Goal: Task Accomplishment & Management: Use online tool/utility

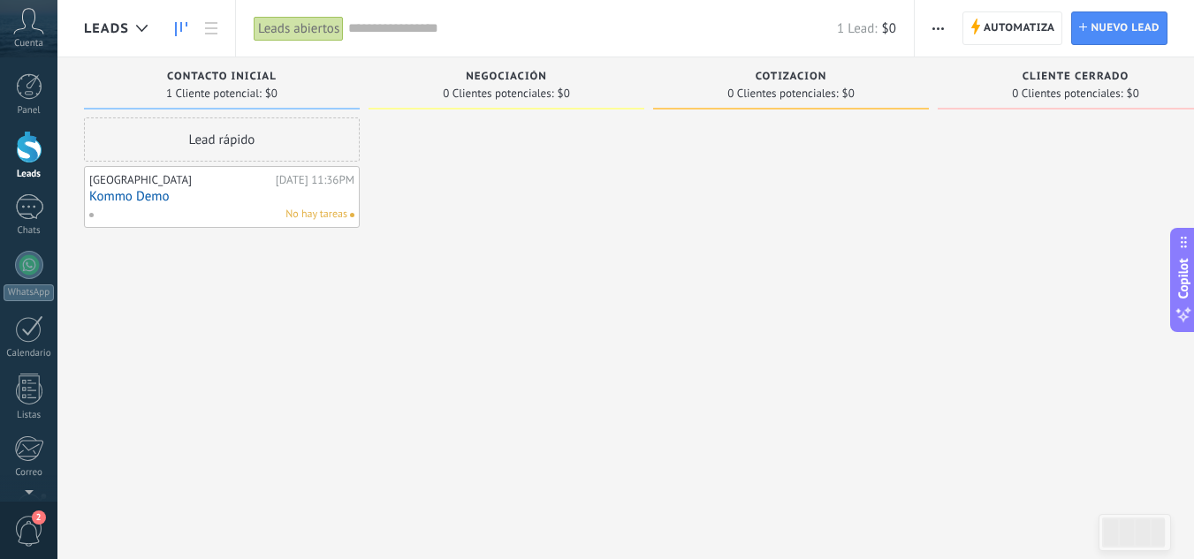
click at [464, 85] on div "Negociación" at bounding box center [506, 78] width 258 height 15
click at [785, 82] on span "cotizacion" at bounding box center [792, 77] width 72 height 12
click at [933, 21] on span "button" at bounding box center [937, 28] width 11 height 34
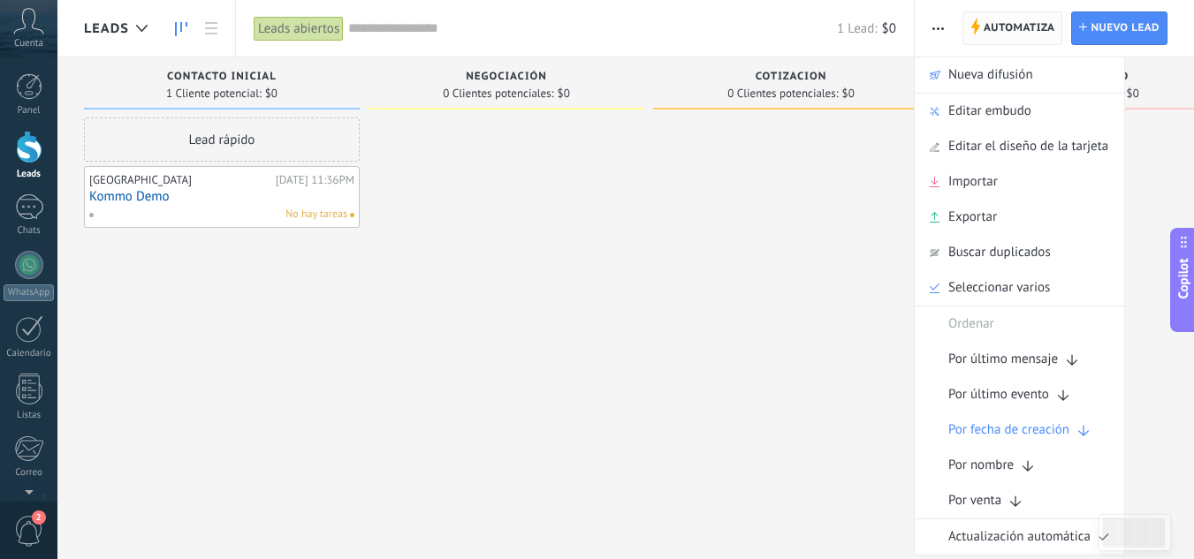
click at [1024, 34] on span "Automatiza" at bounding box center [1020, 28] width 72 height 32
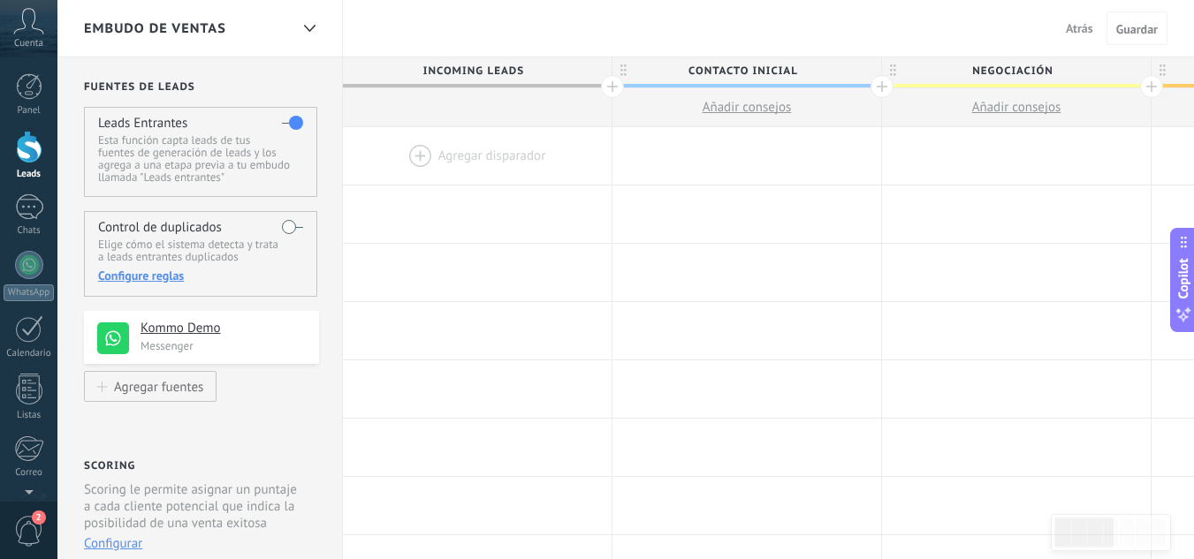
click at [422, 162] on div at bounding box center [477, 155] width 269 height 57
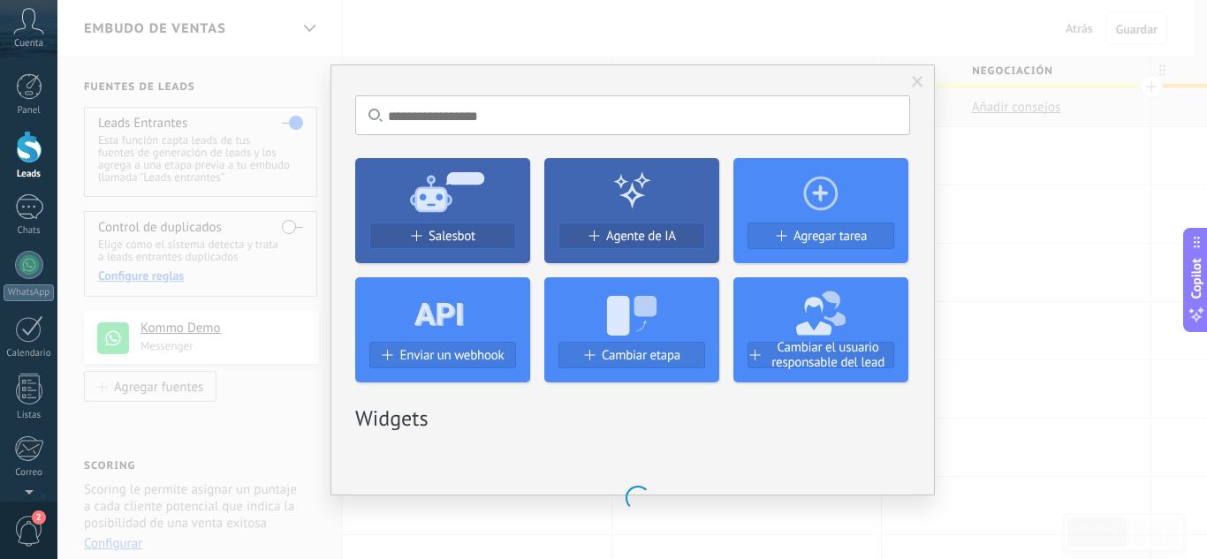
click at [454, 184] on use at bounding box center [447, 191] width 74 height 40
click at [427, 224] on button "Salesbot" at bounding box center [442, 236] width 147 height 27
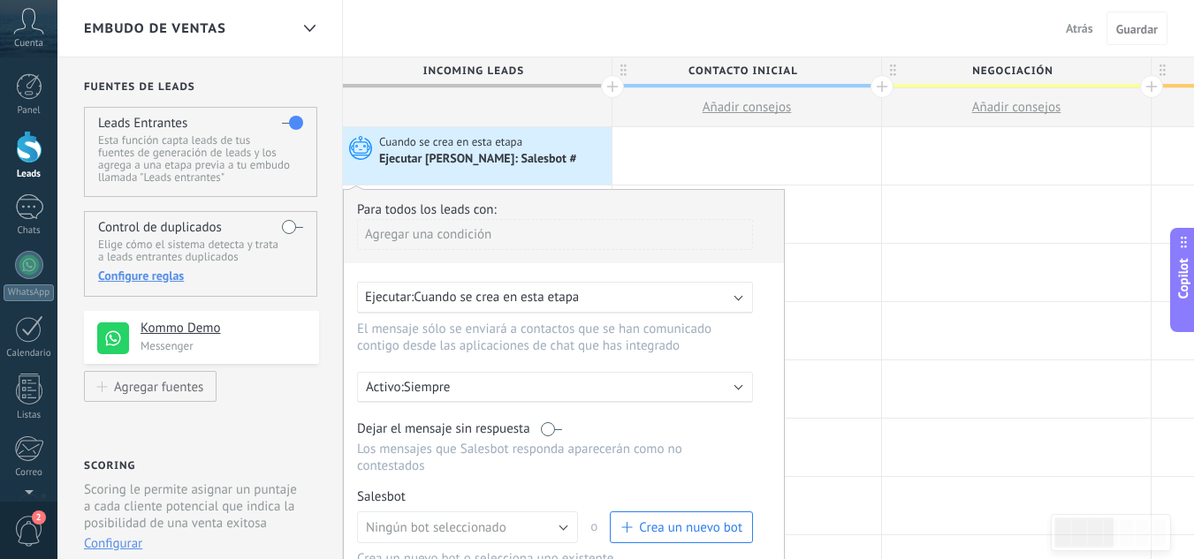
click at [711, 522] on span "Crea un nuevo bot" at bounding box center [690, 528] width 103 height 17
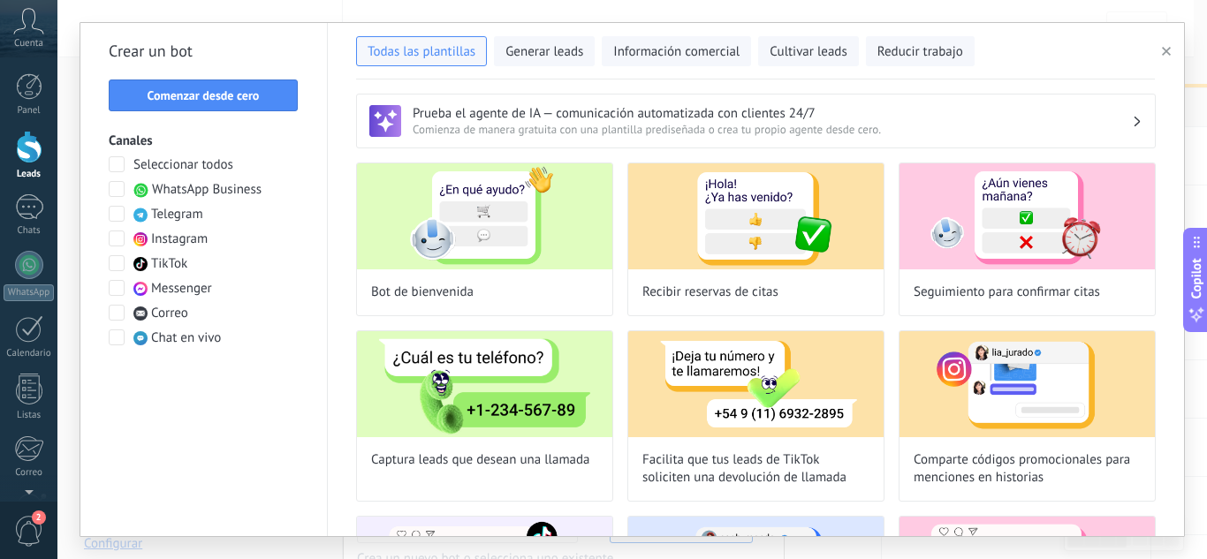
click at [222, 65] on h2 "Crear un bot" at bounding box center [204, 51] width 190 height 28
click at [232, 80] on div "Crear un bot Comenzar desde cero Canales Seleccionar todos WhatsApp Business Te…" at bounding box center [203, 280] width 247 height 514
click at [239, 85] on button "Comenzar desde cero" at bounding box center [203, 96] width 189 height 32
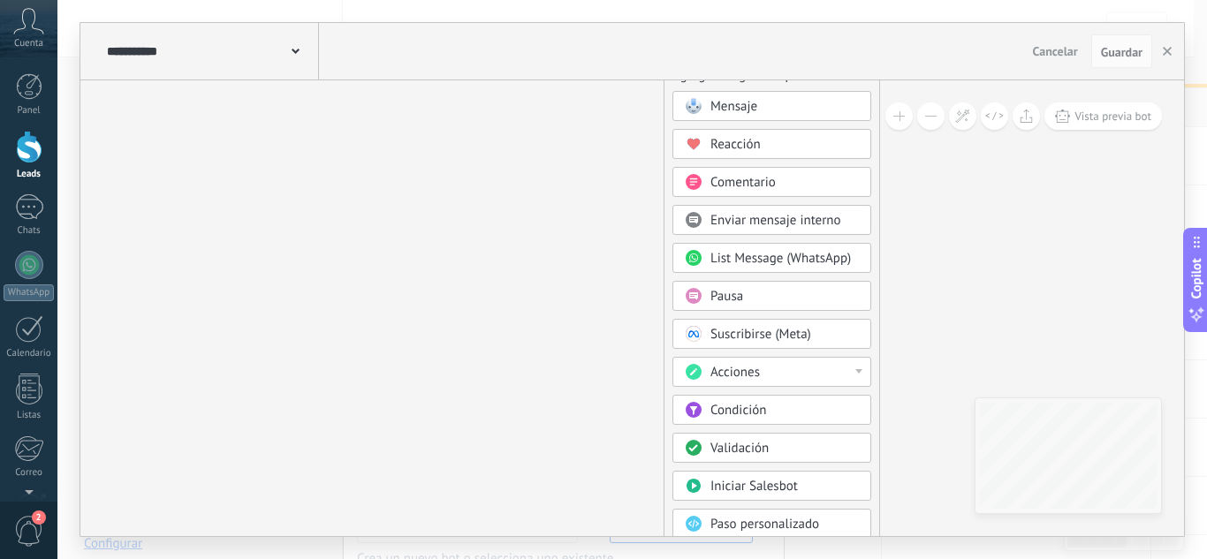
click at [736, 299] on span "Pausa" at bounding box center [727, 296] width 33 height 17
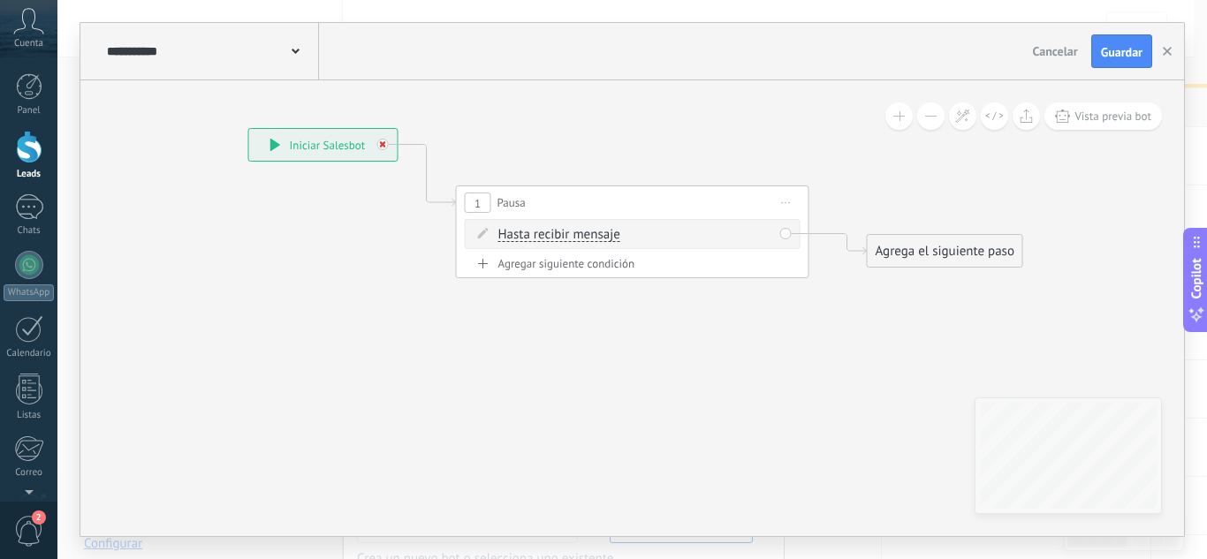
click at [384, 148] on div at bounding box center [382, 144] width 11 height 11
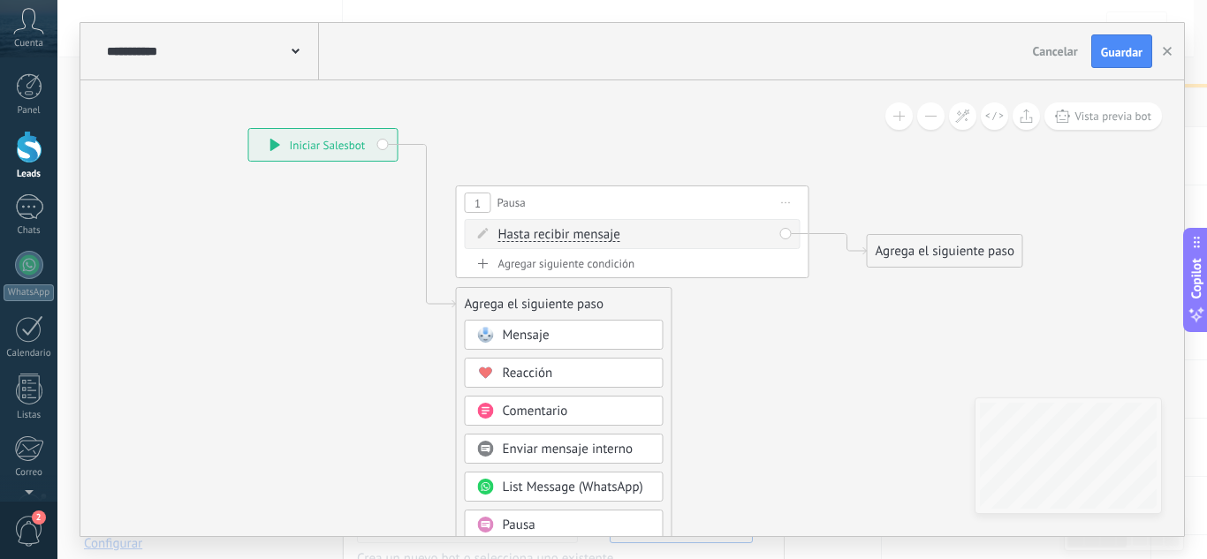
click at [780, 194] on span "Iniciar vista previa aquí Cambiar nombre Duplicar [GEOGRAPHIC_DATA]" at bounding box center [786, 203] width 28 height 26
click at [838, 316] on div "Borrar" at bounding box center [867, 318] width 175 height 30
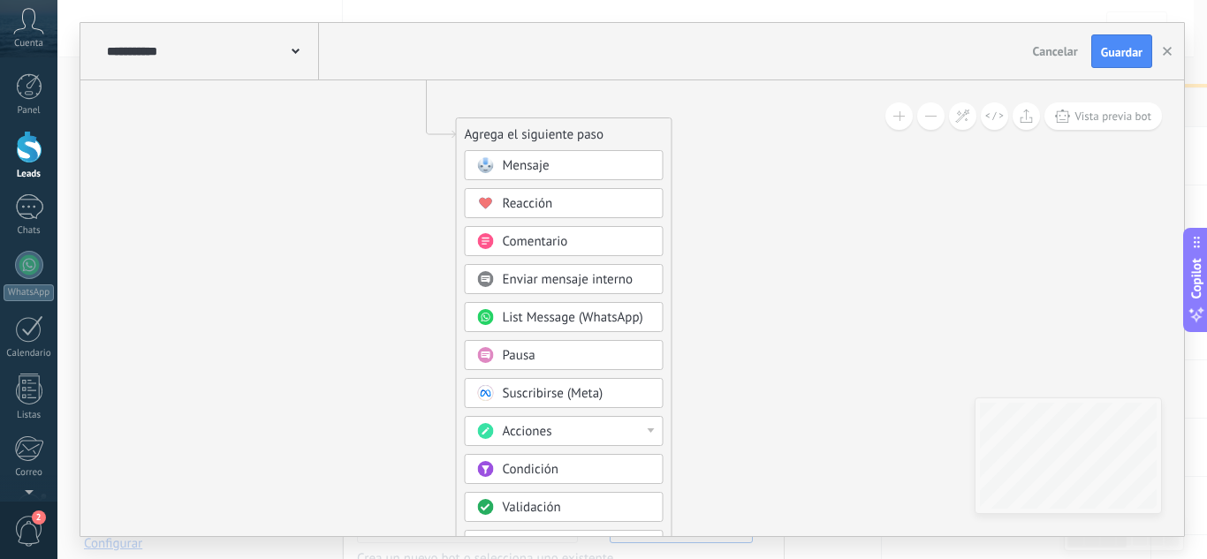
click at [651, 422] on div "Acciones" at bounding box center [564, 431] width 199 height 30
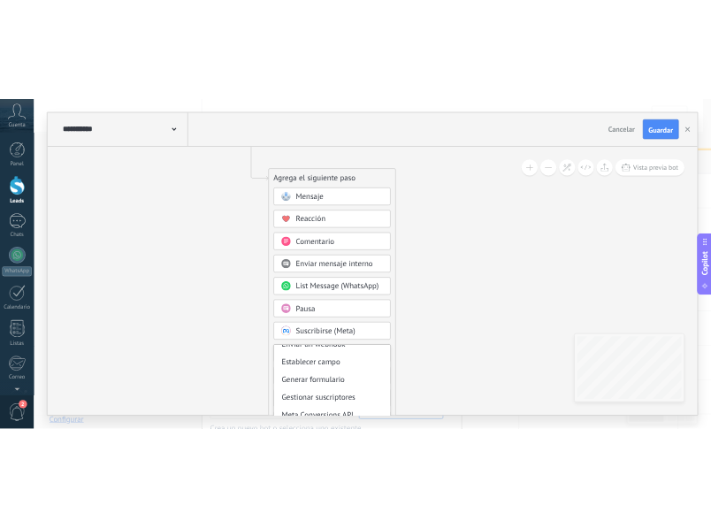
scroll to position [293, 0]
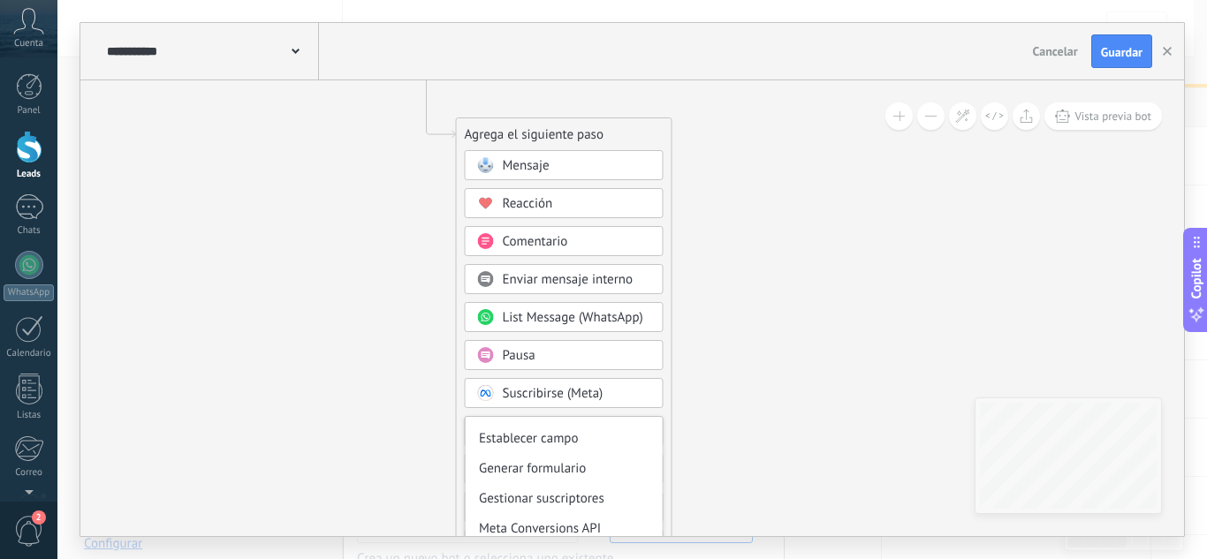
click at [666, 382] on div "Agrega el siguiente paso Mensaje Mensaje Mensaje Reacción Comentario Enviar men…" at bounding box center [564, 409] width 217 height 583
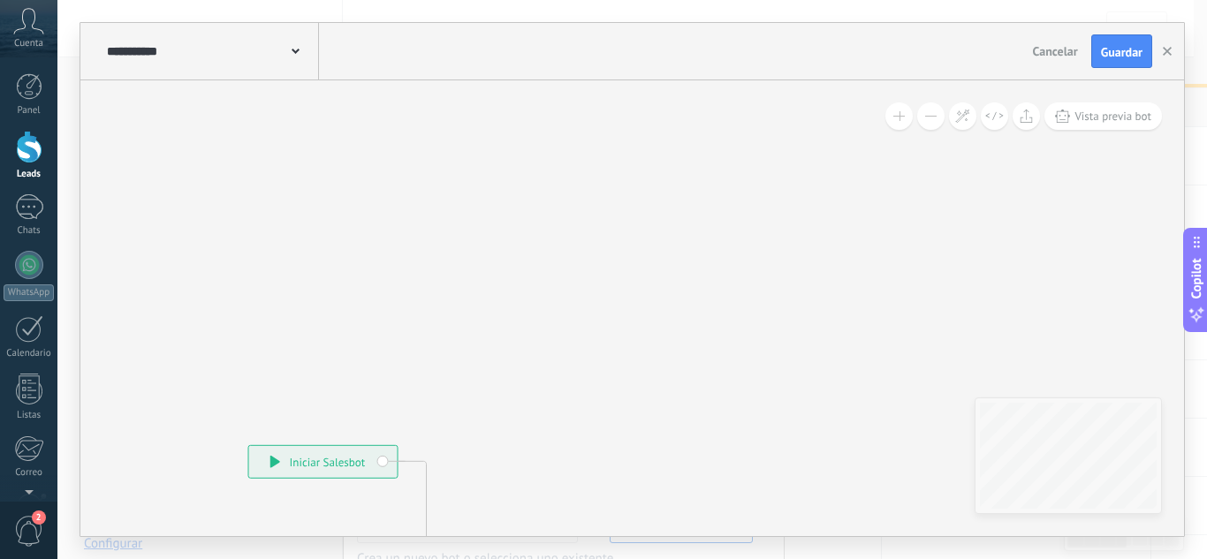
click at [1075, 61] on button "Cancelar" at bounding box center [1055, 51] width 59 height 27
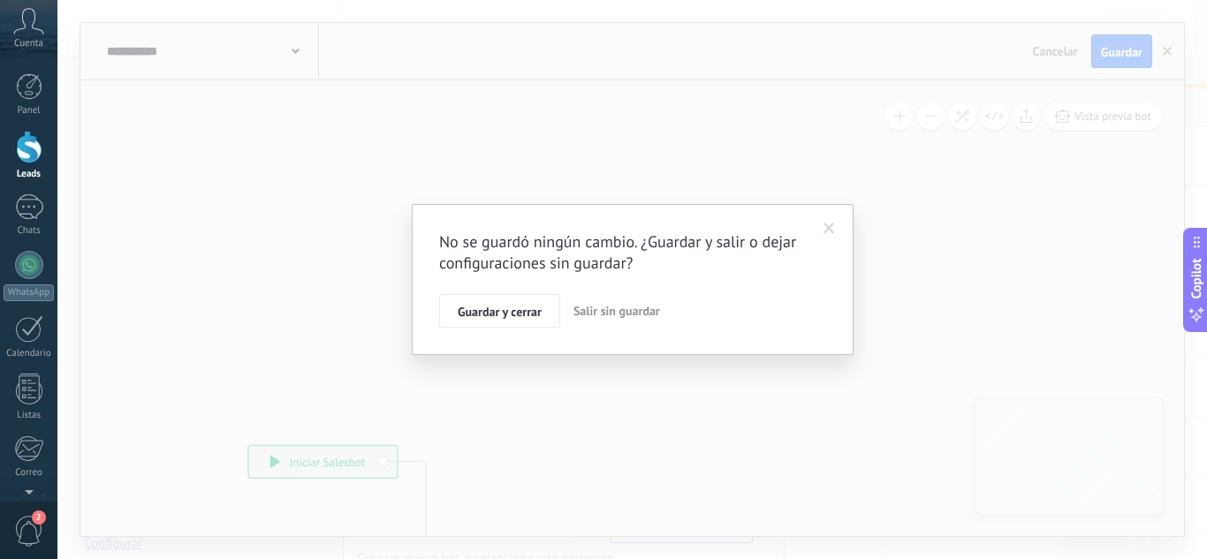
click at [633, 301] on button "Salir sin guardar" at bounding box center [617, 311] width 101 height 34
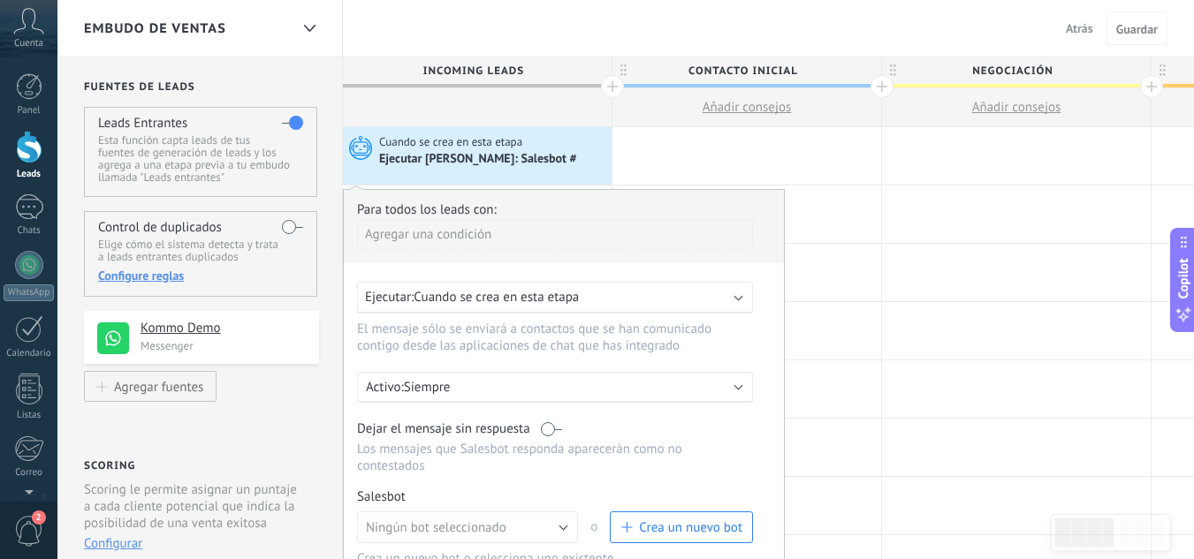
click at [1070, 24] on span "Atrás" at bounding box center [1079, 28] width 27 height 16
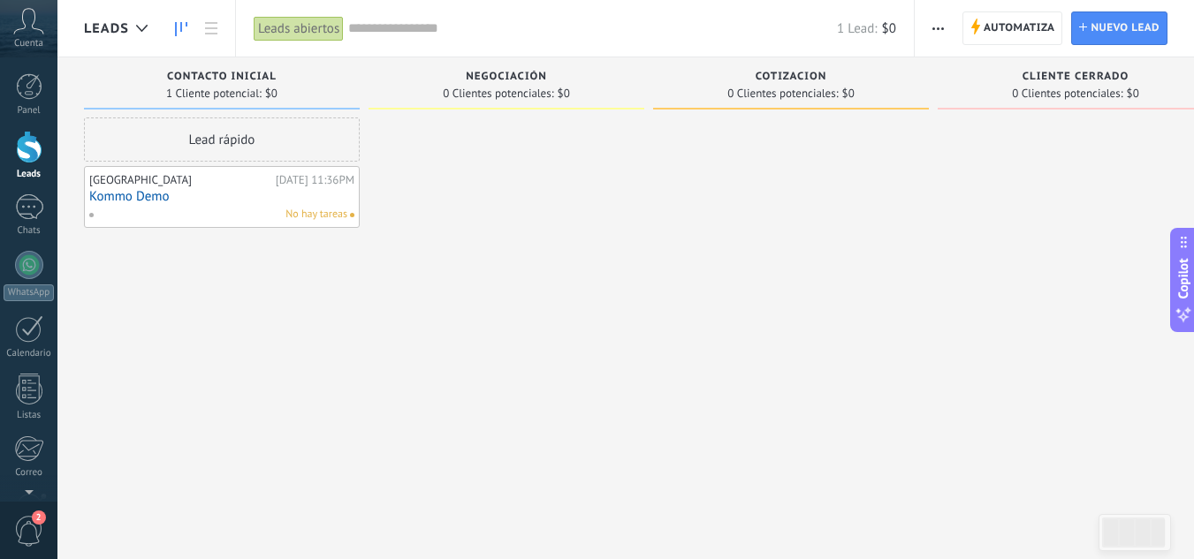
click at [14, 38] on span "Cuenta" at bounding box center [28, 43] width 29 height 11
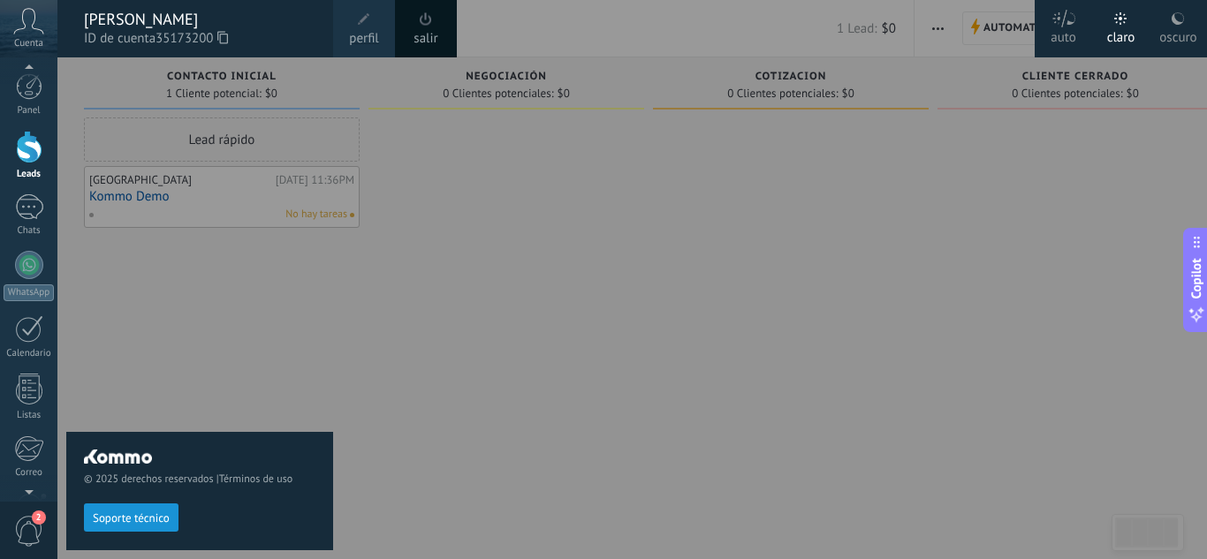
click at [460, 294] on div at bounding box center [660, 279] width 1207 height 559
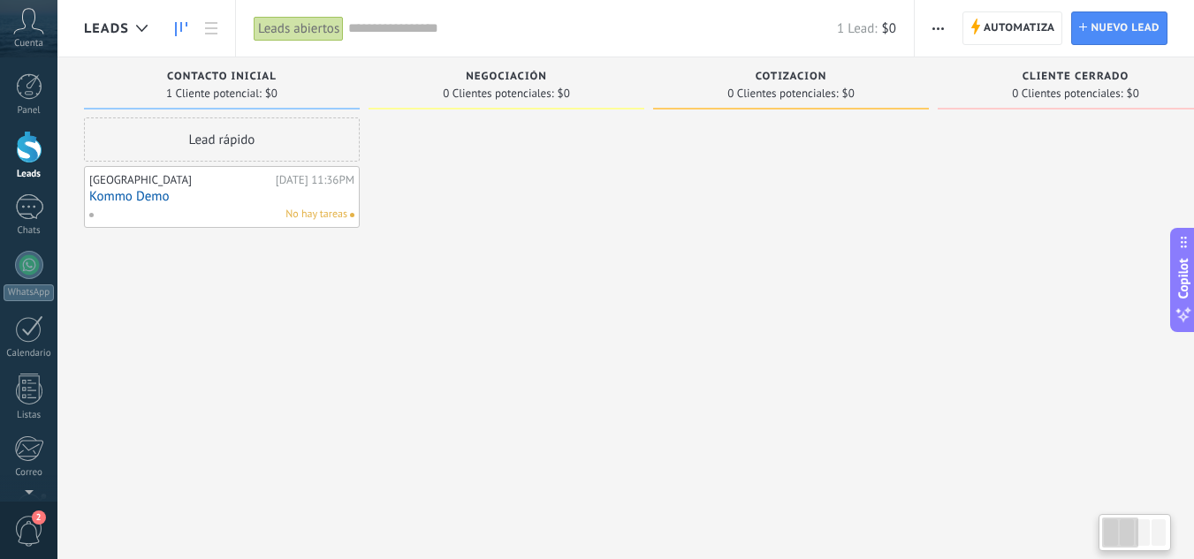
type textarea "**********"
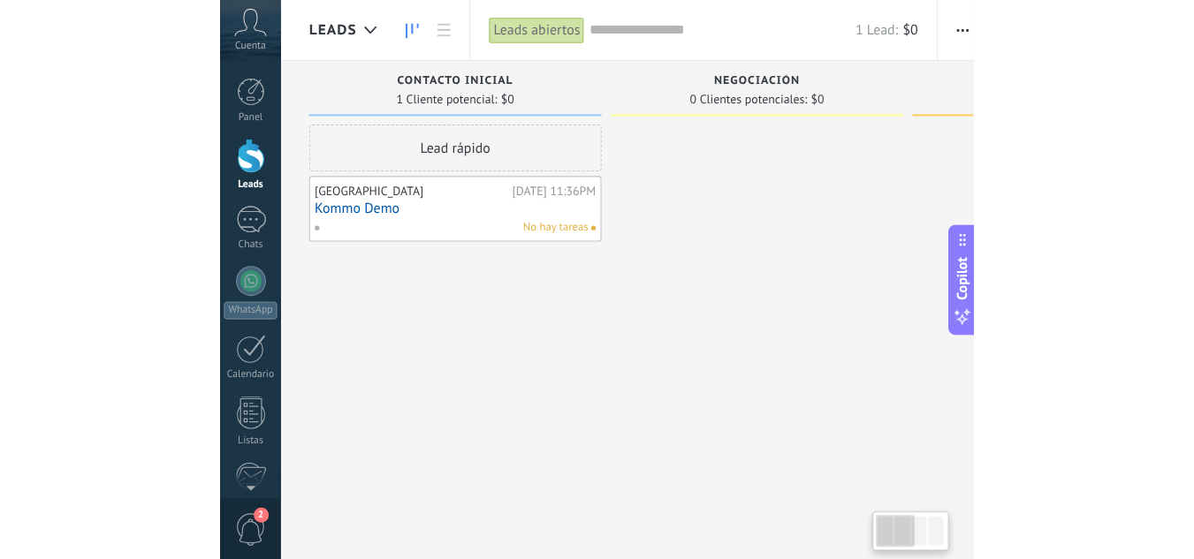
scroll to position [17, 0]
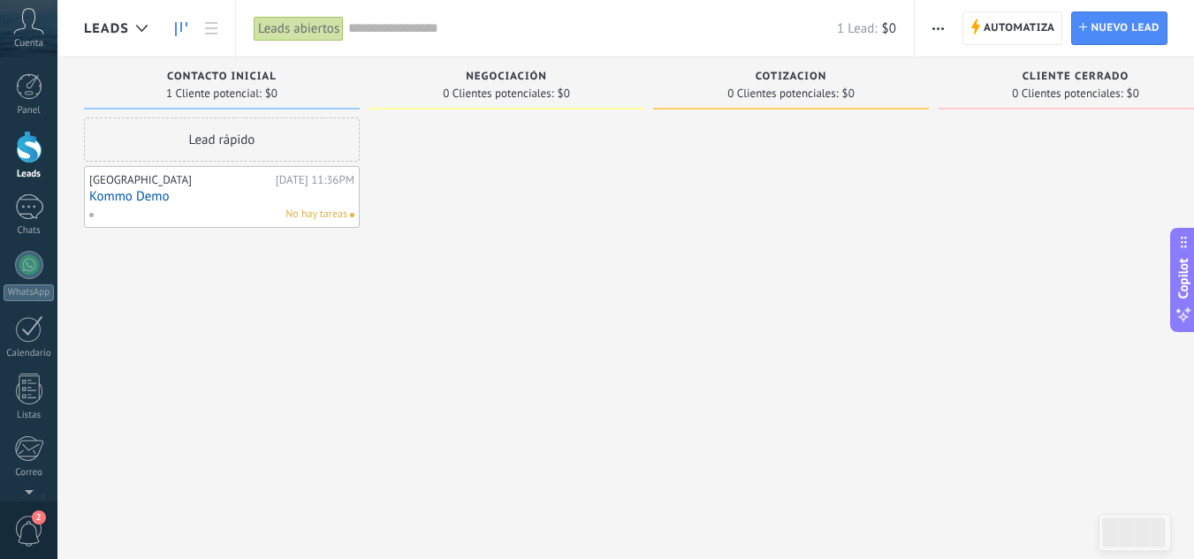
click at [745, 411] on div at bounding box center [791, 282] width 276 height 329
click at [13, 20] on icon at bounding box center [28, 21] width 31 height 27
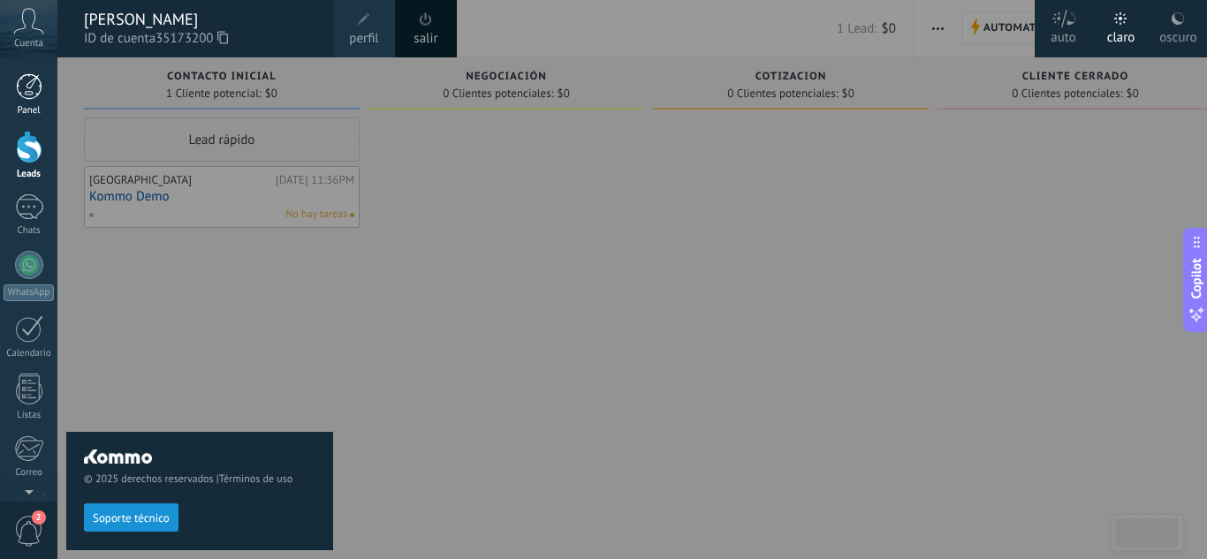
click at [25, 95] on div at bounding box center [29, 86] width 27 height 27
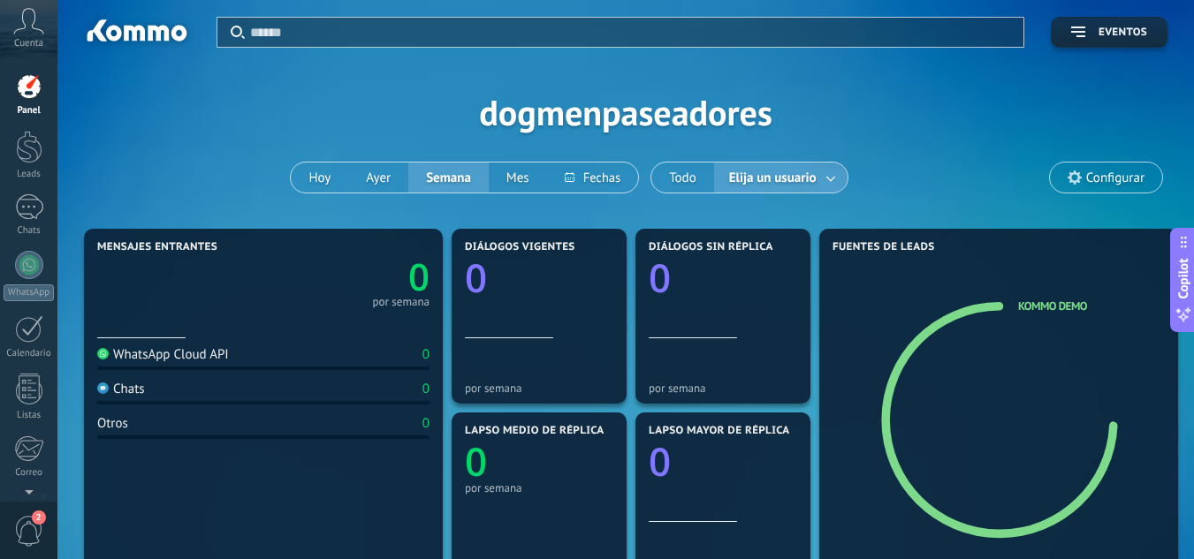
click at [785, 180] on span "Elija un usuario" at bounding box center [773, 178] width 95 height 24
click at [838, 175] on link at bounding box center [832, 178] width 32 height 29
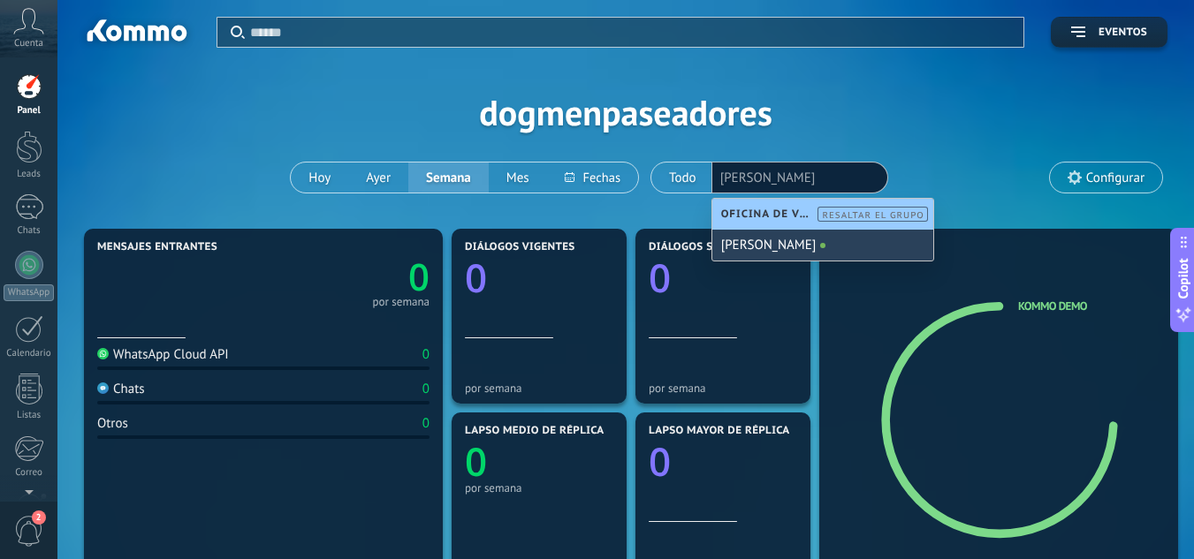
click at [1002, 103] on div "Aplicar Eventos dogmenpaseadores [DATE] [DATE] Semana Mes Todo Elija un usuario…" at bounding box center [626, 112] width 1084 height 224
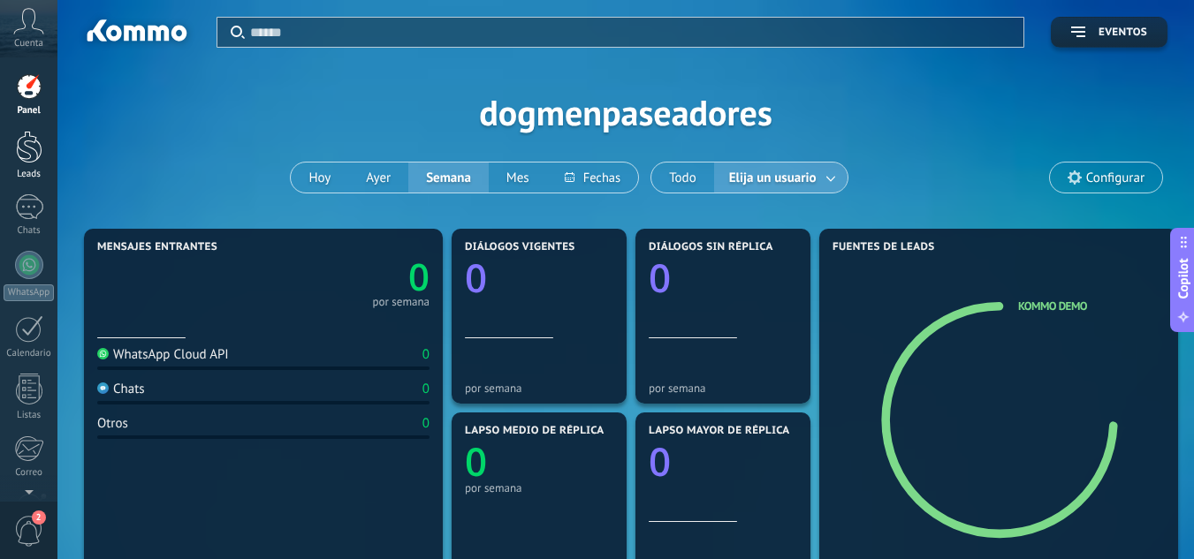
click at [23, 147] on div at bounding box center [29, 147] width 27 height 33
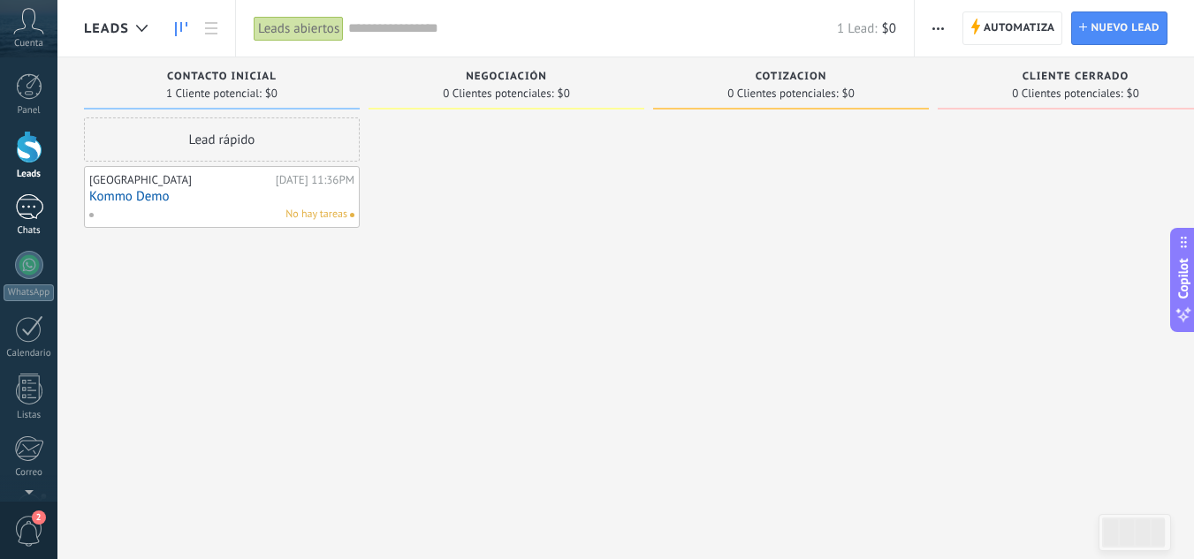
click at [11, 219] on link "Chats" at bounding box center [28, 215] width 57 height 42
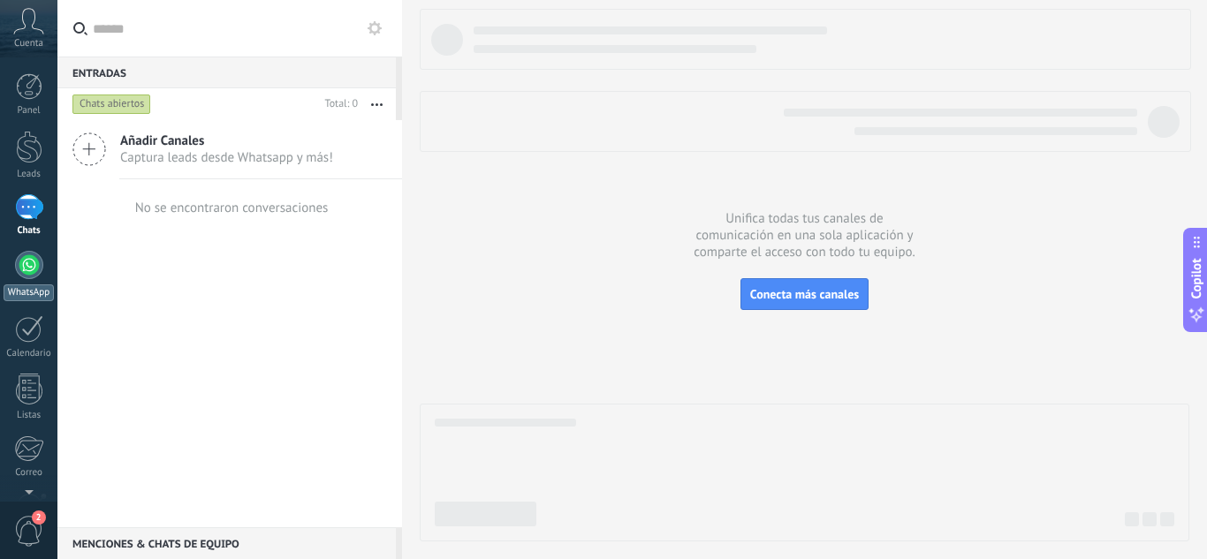
click at [41, 274] on link "WhatsApp" at bounding box center [28, 276] width 57 height 50
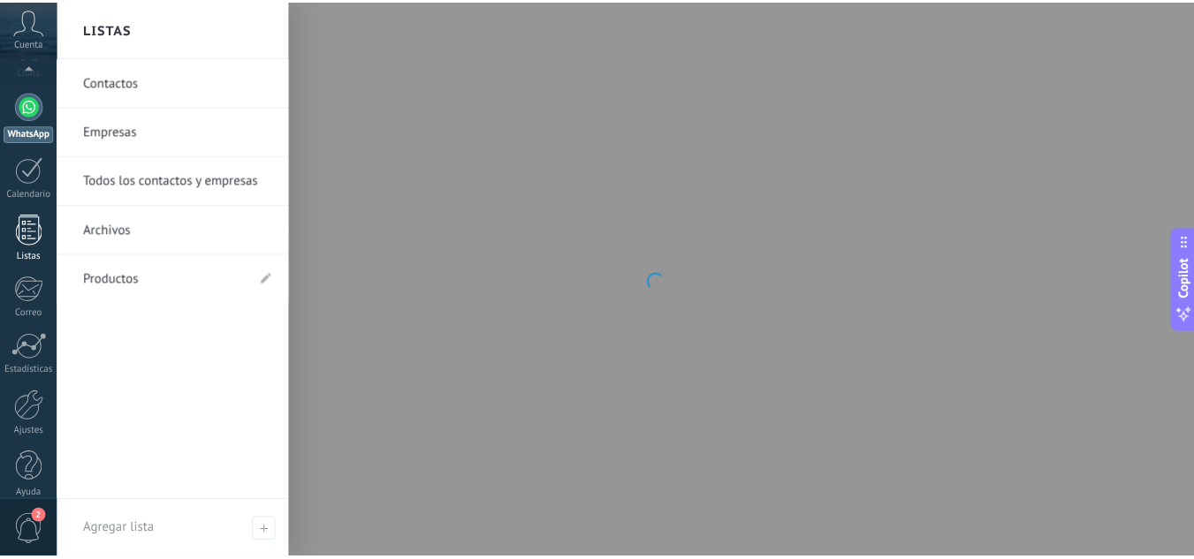
scroll to position [176, 0]
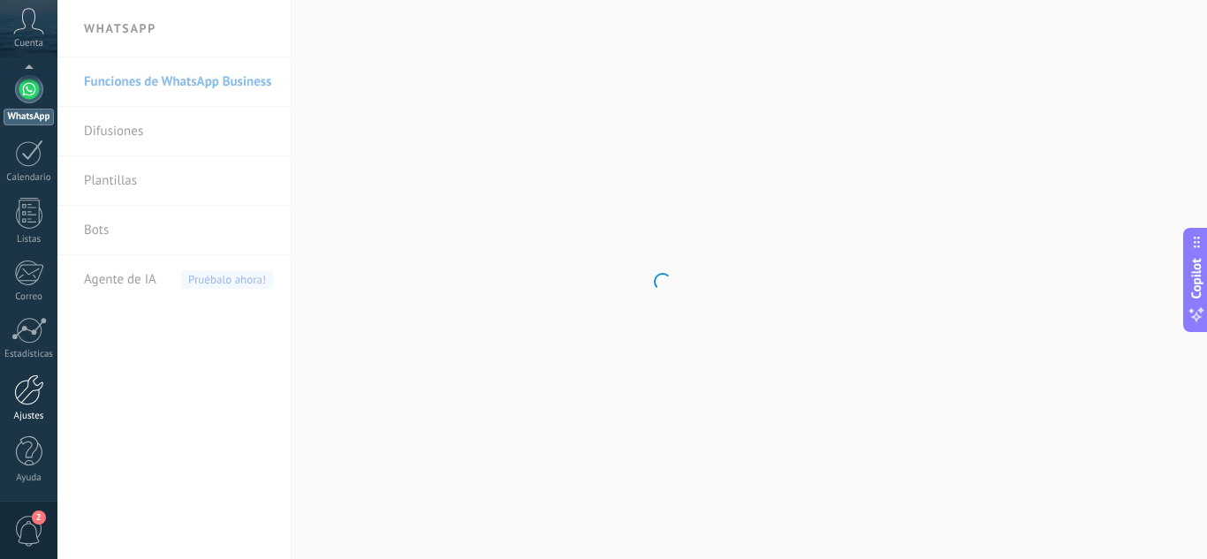
click at [25, 409] on link "Ajustes" at bounding box center [28, 399] width 57 height 48
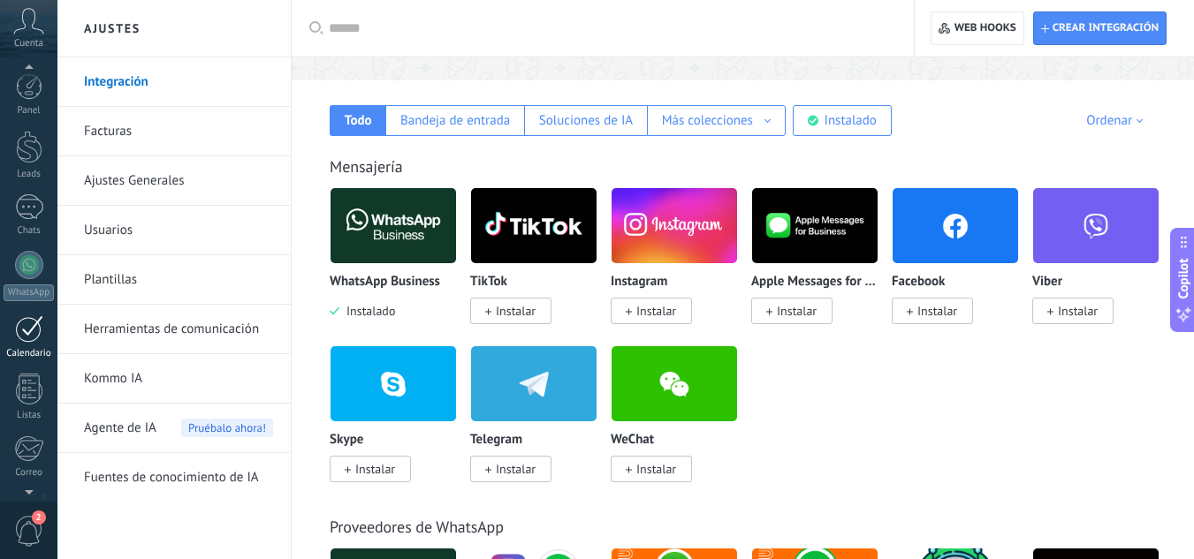
click at [31, 328] on div at bounding box center [29, 329] width 28 height 27
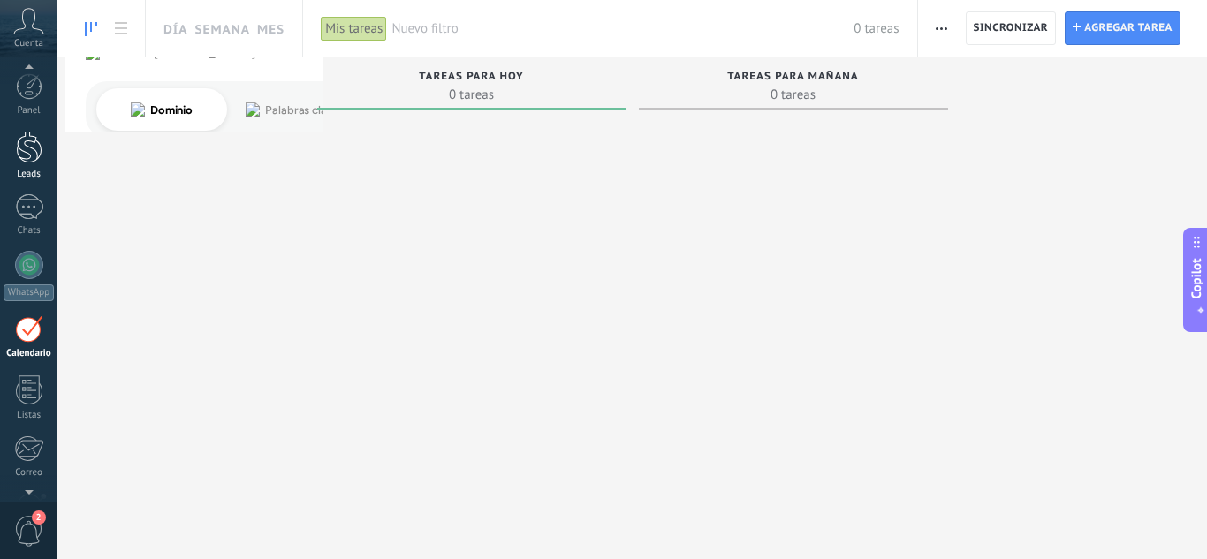
click at [25, 168] on link "Leads" at bounding box center [28, 155] width 57 height 49
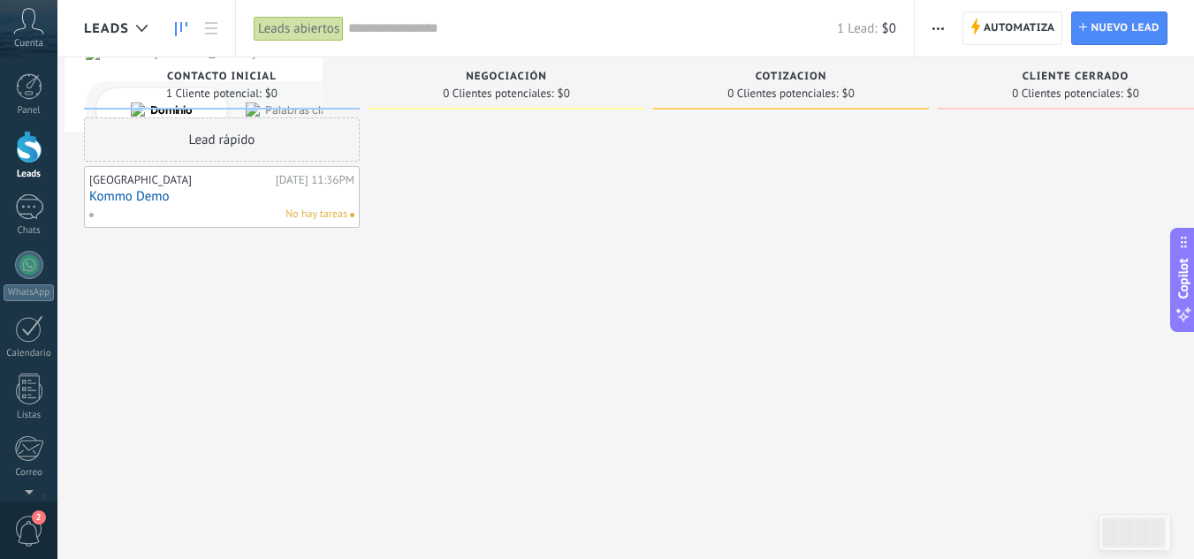
click at [103, 195] on link "Kommo Demo" at bounding box center [221, 196] width 265 height 15
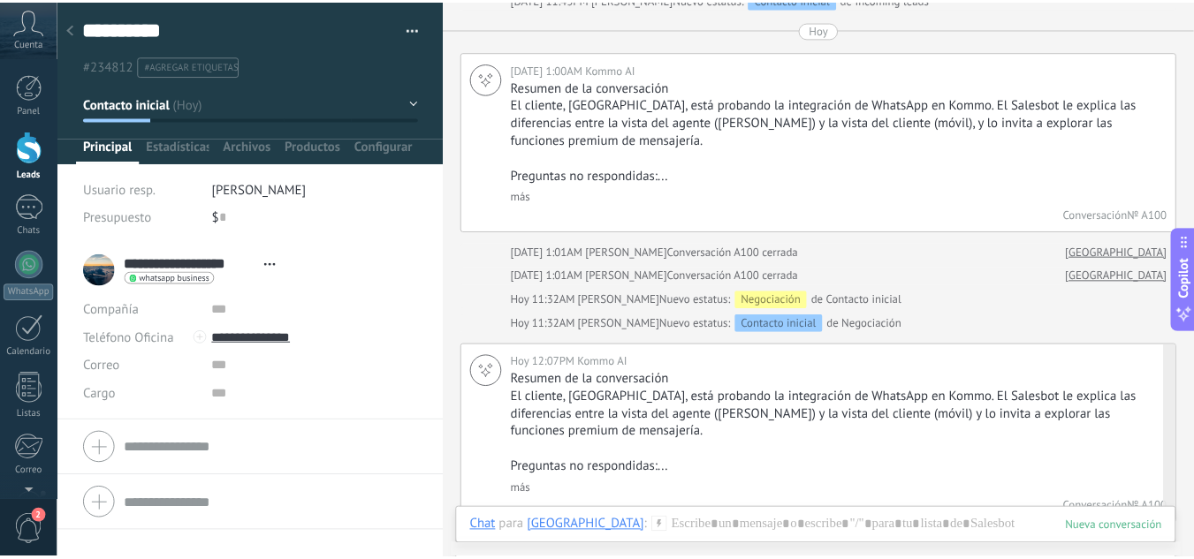
scroll to position [1493, 0]
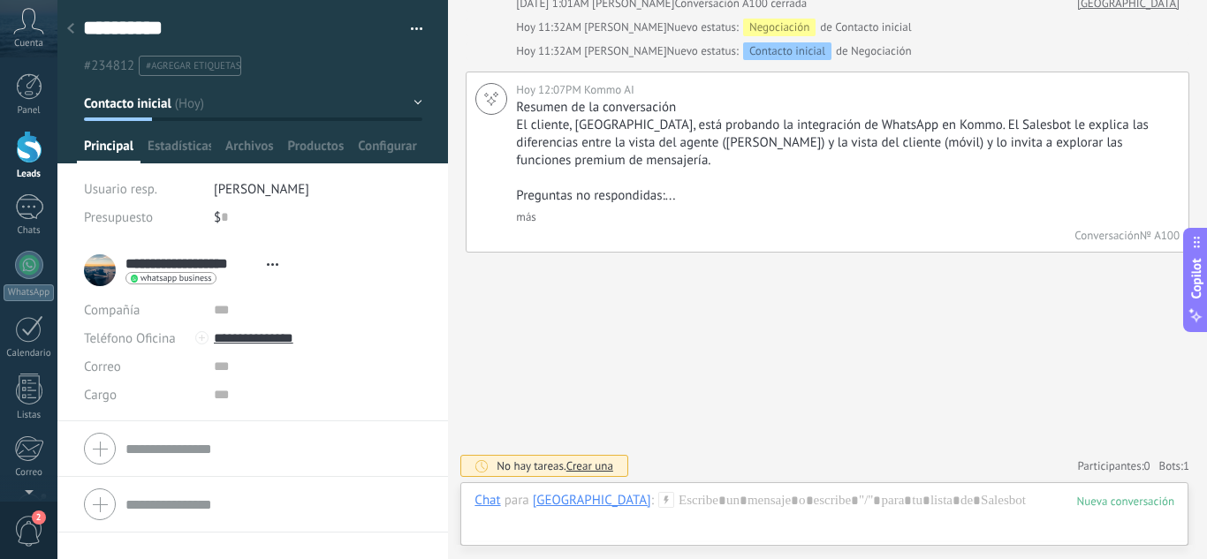
click at [414, 105] on button "Contacto inicial" at bounding box center [253, 104] width 339 height 32
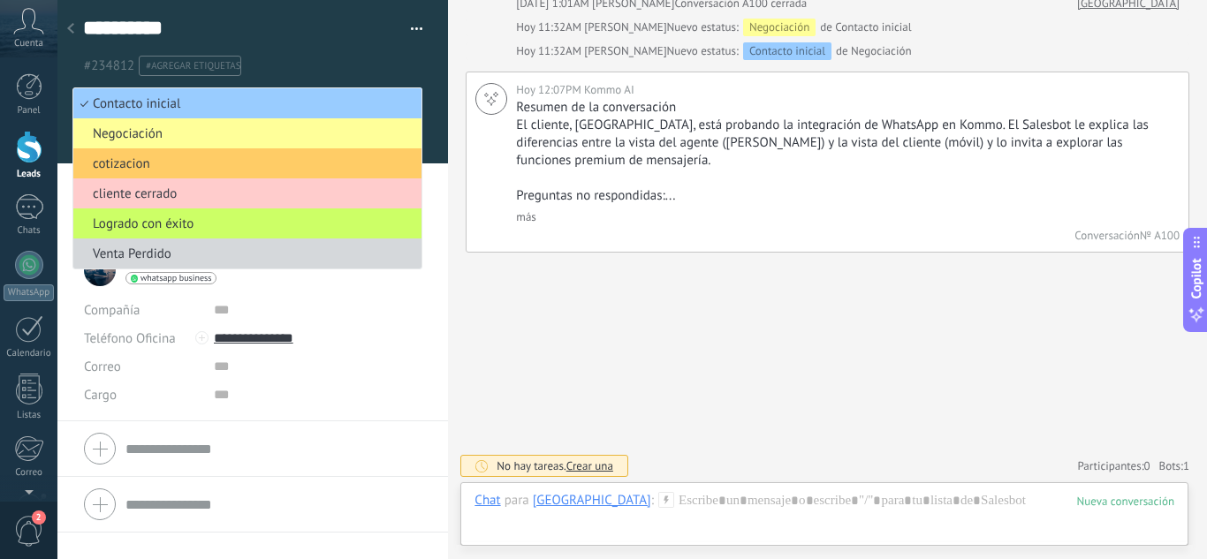
click at [240, 284] on div "whatsapp business Enviar mensaje Separar el chat" at bounding box center [207, 279] width 162 height 14
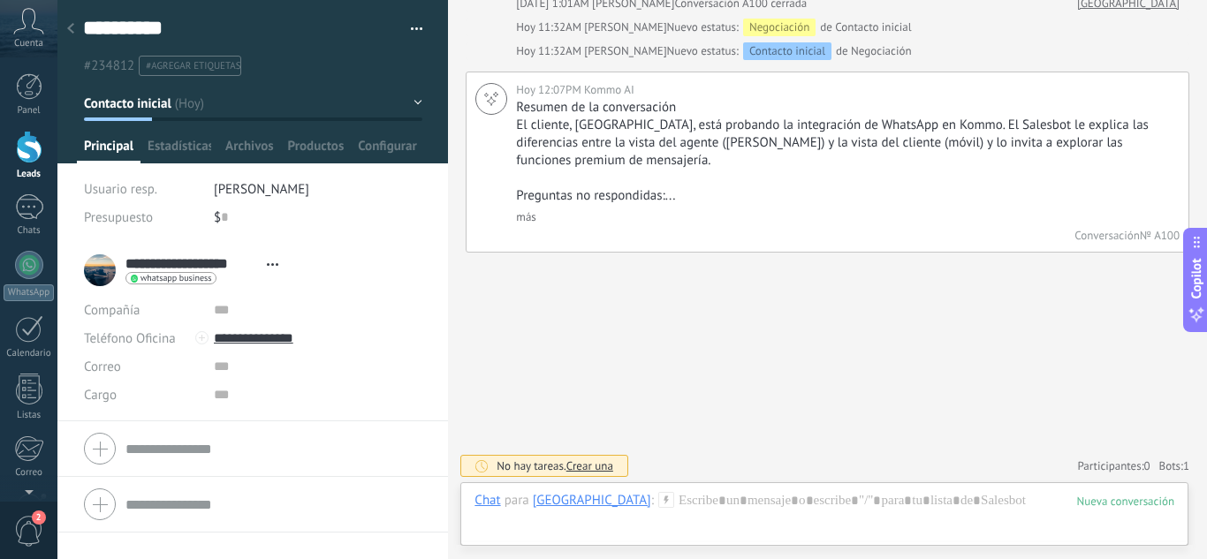
click at [397, 113] on button "Contacto inicial" at bounding box center [253, 104] width 339 height 32
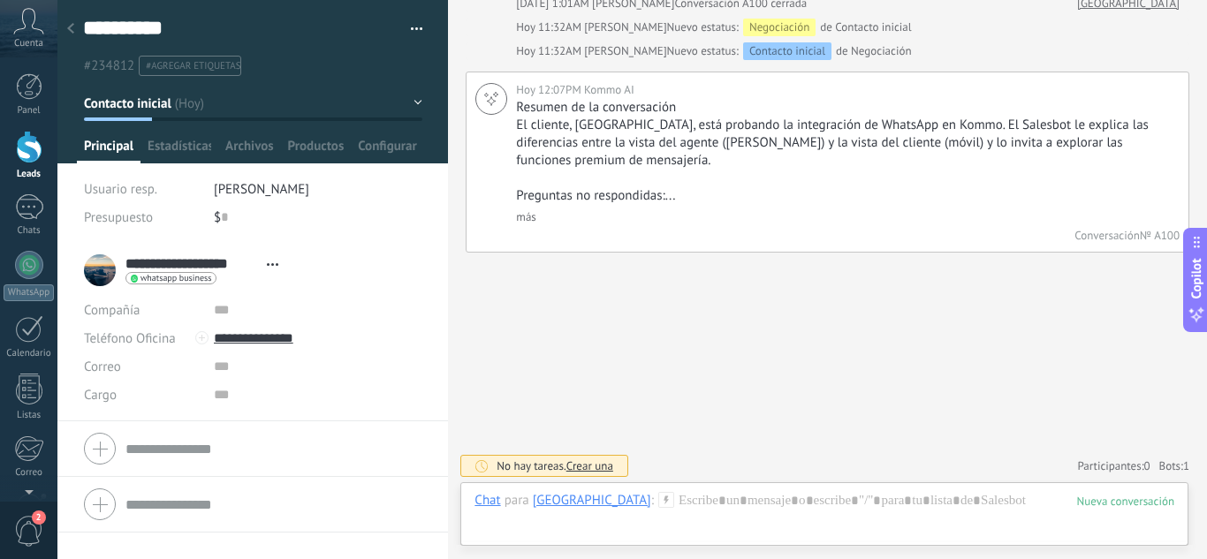
click at [584, 468] on span "Crear una" at bounding box center [590, 466] width 47 height 15
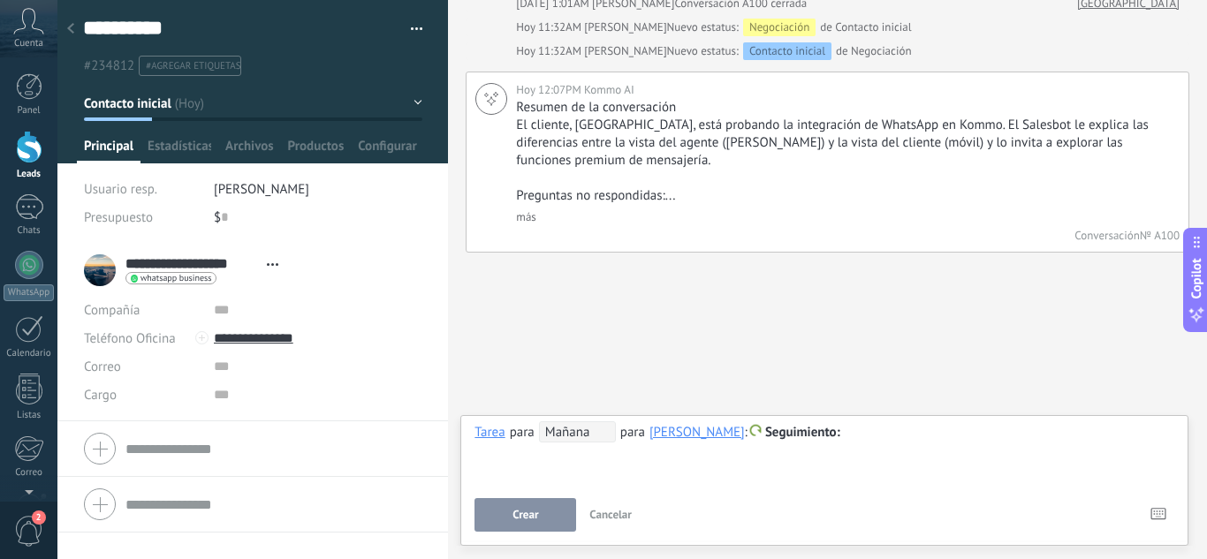
click at [499, 453] on div "**********" at bounding box center [825, 454] width 700 height 64
click at [841, 427] on span "Seguimiento" at bounding box center [802, 432] width 75 height 17
click at [711, 488] on div at bounding box center [603, 279] width 1207 height 559
click at [600, 504] on button "Cancelar" at bounding box center [610, 515] width 57 height 34
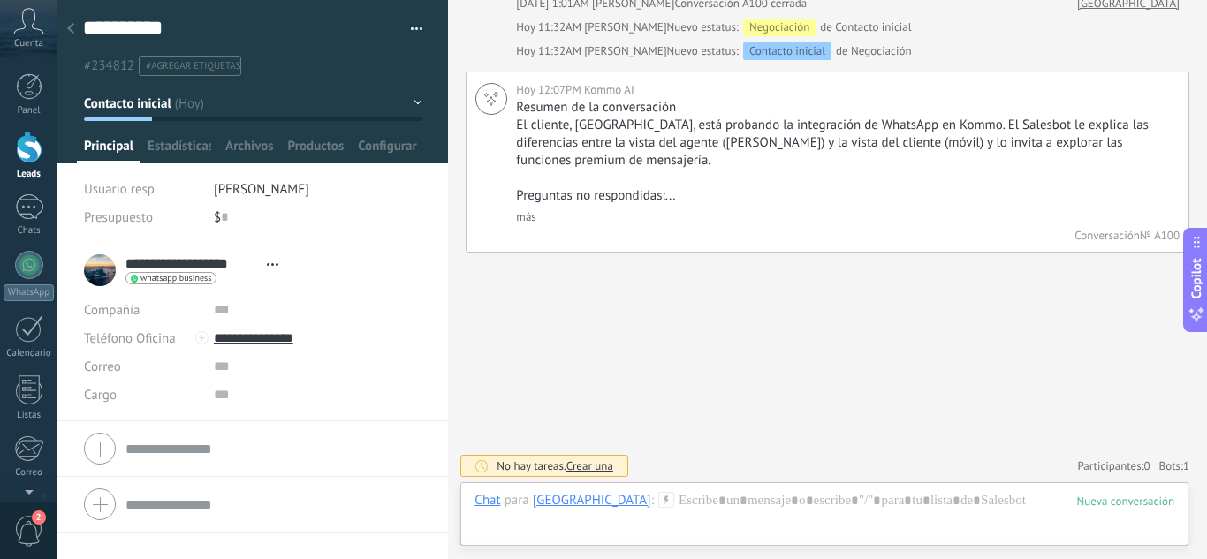
click at [27, 147] on div at bounding box center [29, 147] width 27 height 33
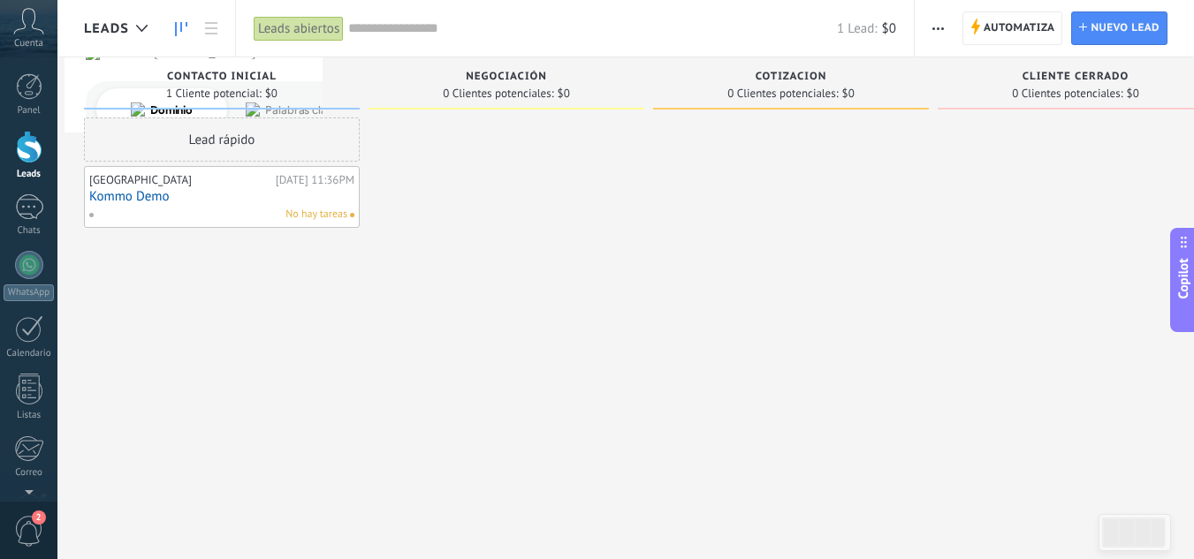
click at [926, 25] on button "button" at bounding box center [938, 28] width 26 height 34
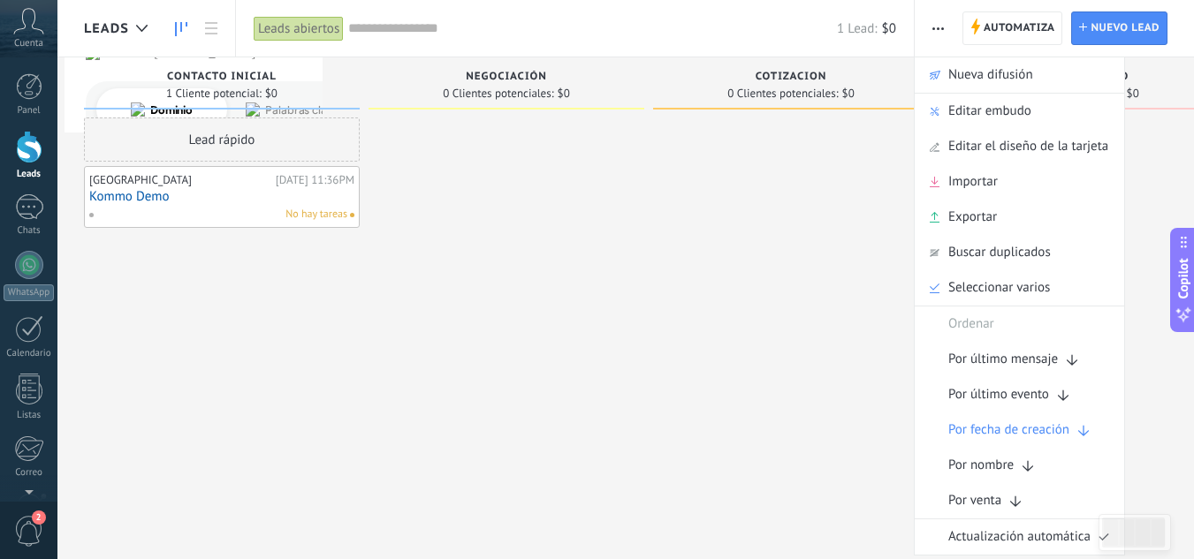
click at [728, 142] on div at bounding box center [791, 282] width 276 height 329
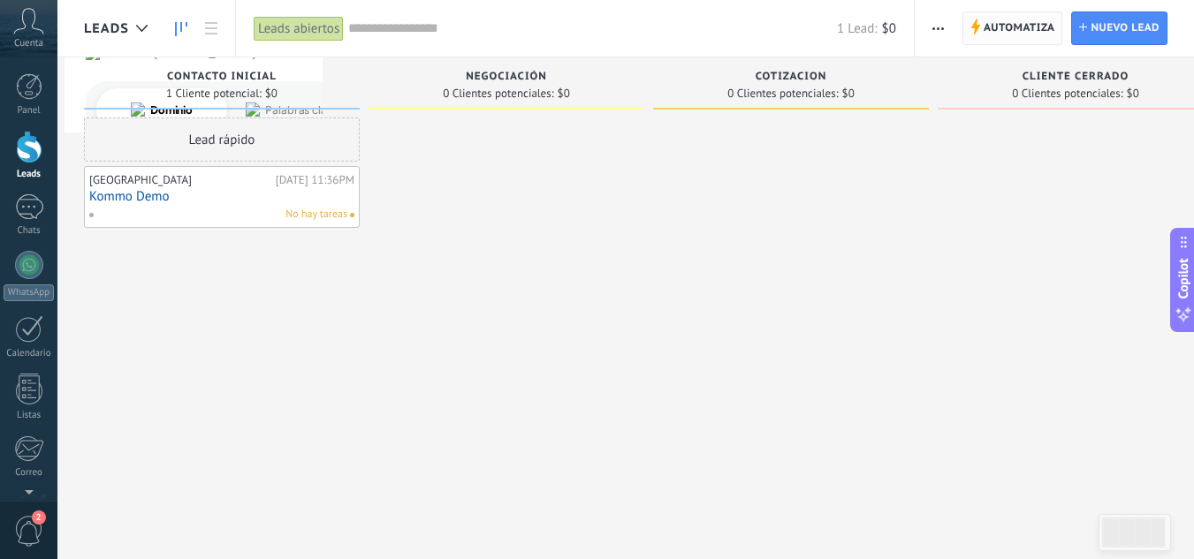
click at [992, 25] on span "Automatiza" at bounding box center [1020, 28] width 72 height 32
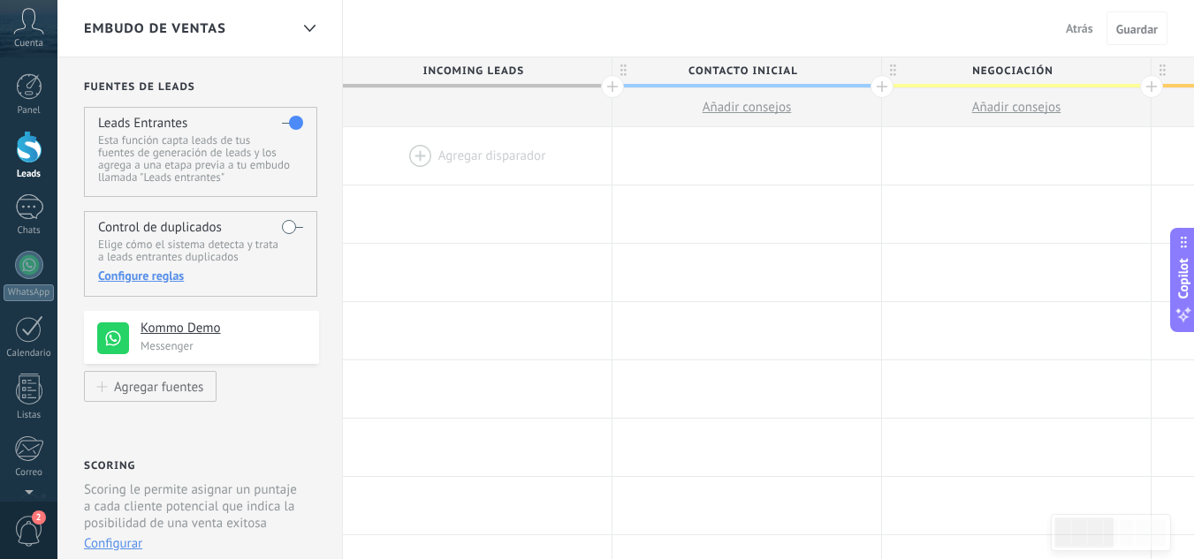
click at [486, 159] on div at bounding box center [477, 155] width 269 height 57
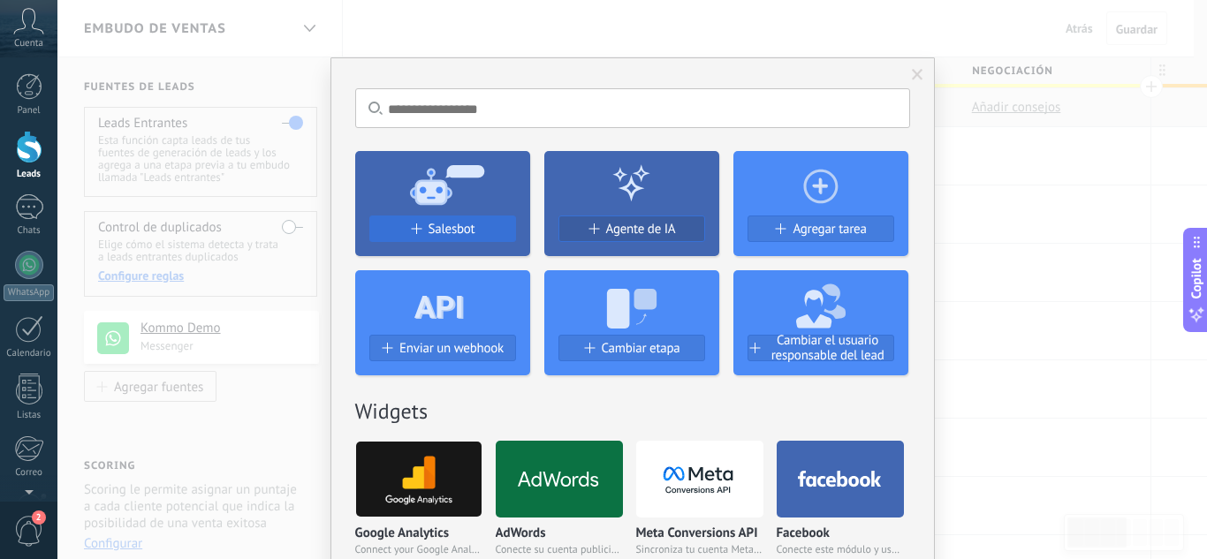
click at [493, 234] on div "Salesbot" at bounding box center [442, 229] width 145 height 15
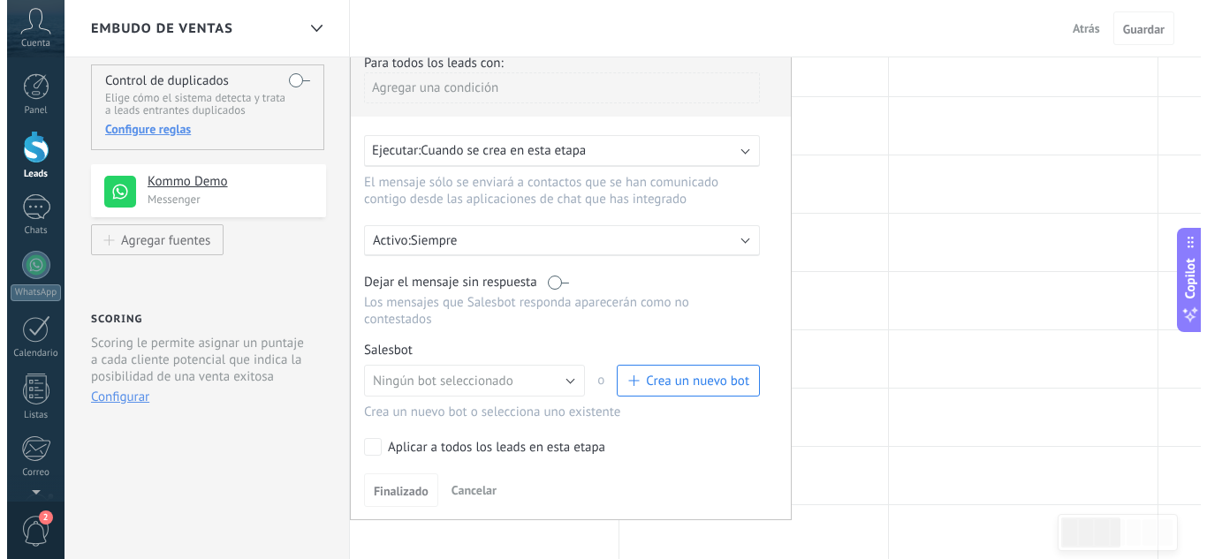
scroll to position [177, 0]
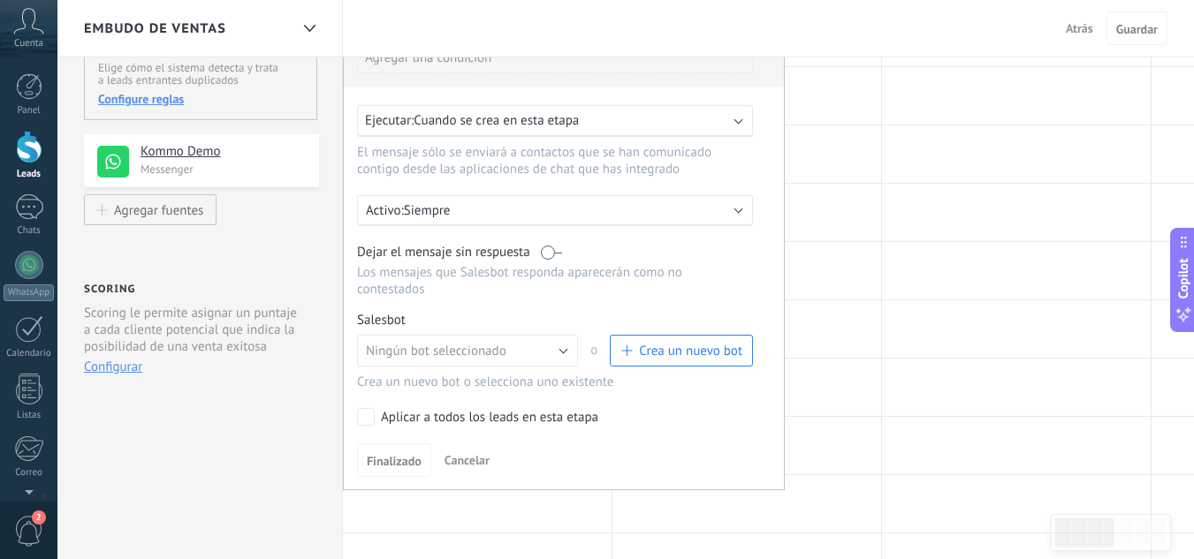
click at [525, 213] on p "Siempre" at bounding box center [558, 210] width 309 height 17
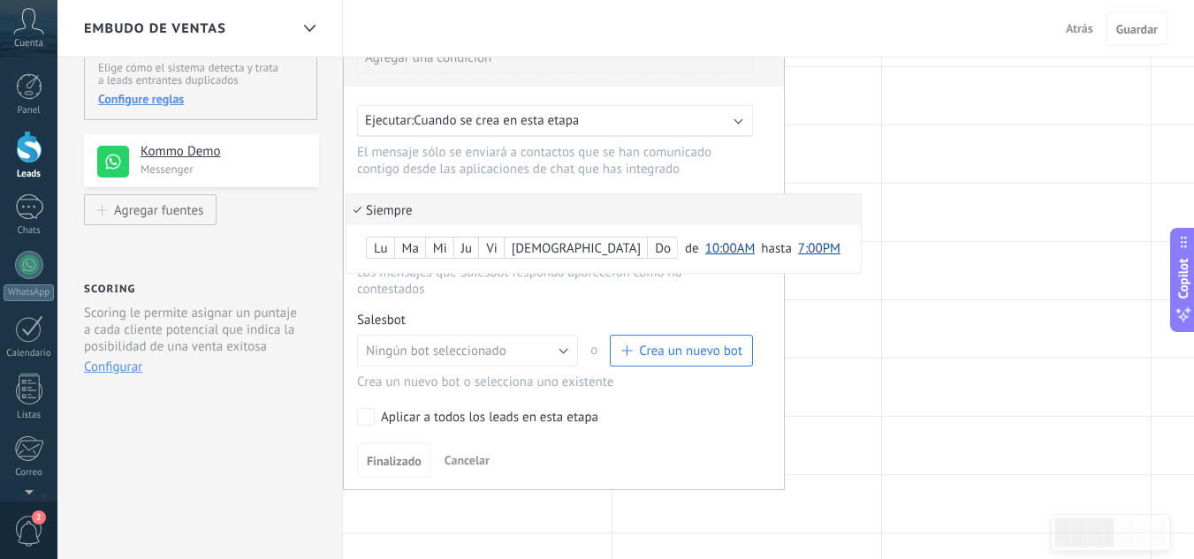
click at [605, 299] on div at bounding box center [564, 251] width 440 height 476
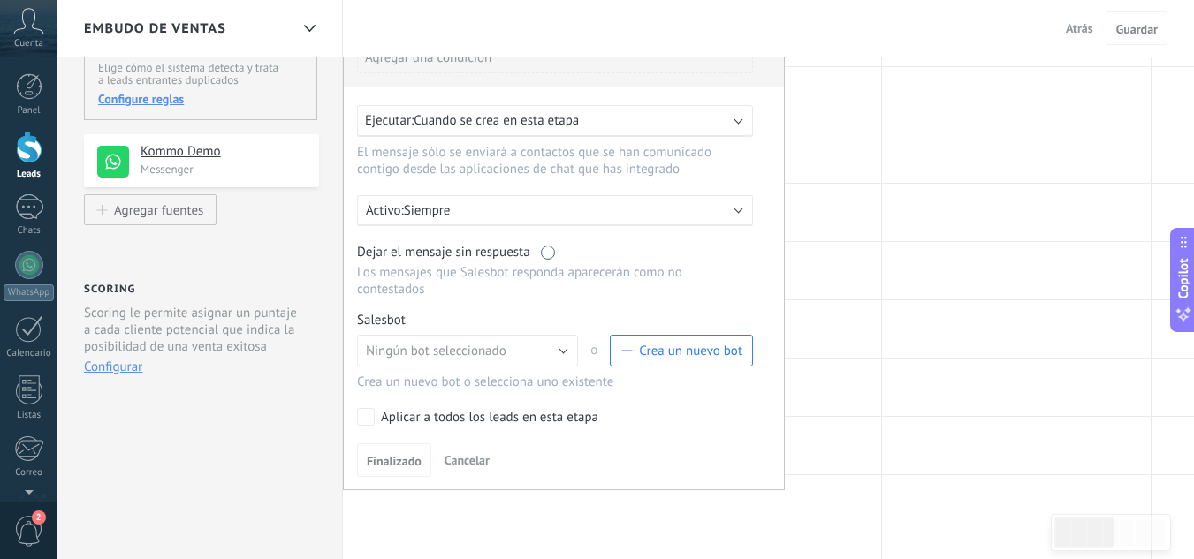
click at [676, 346] on span "Crea un nuevo bot" at bounding box center [690, 351] width 103 height 17
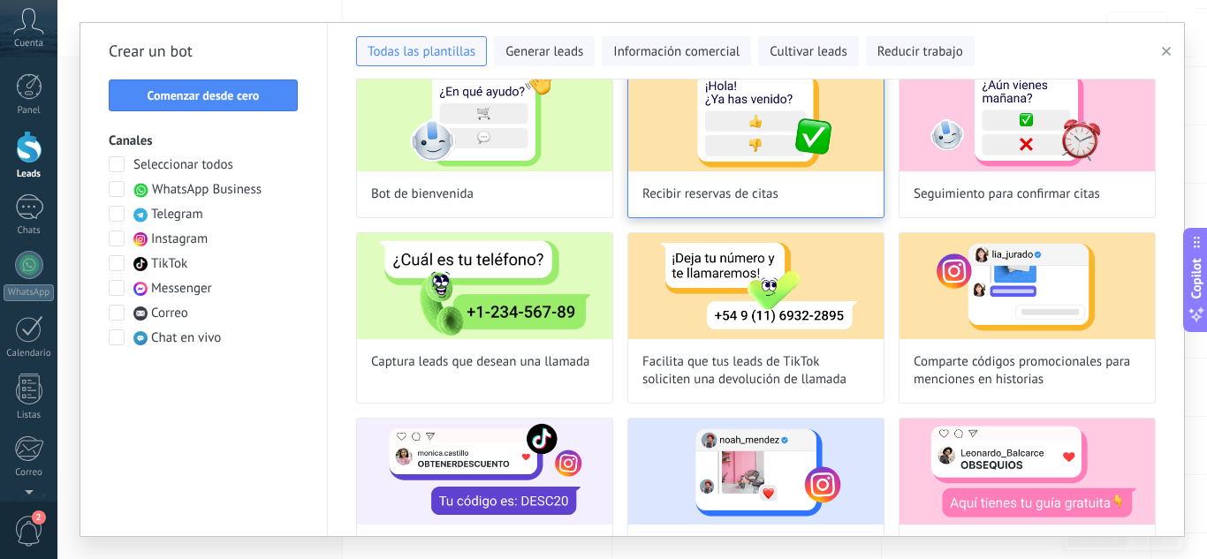
scroll to position [0, 0]
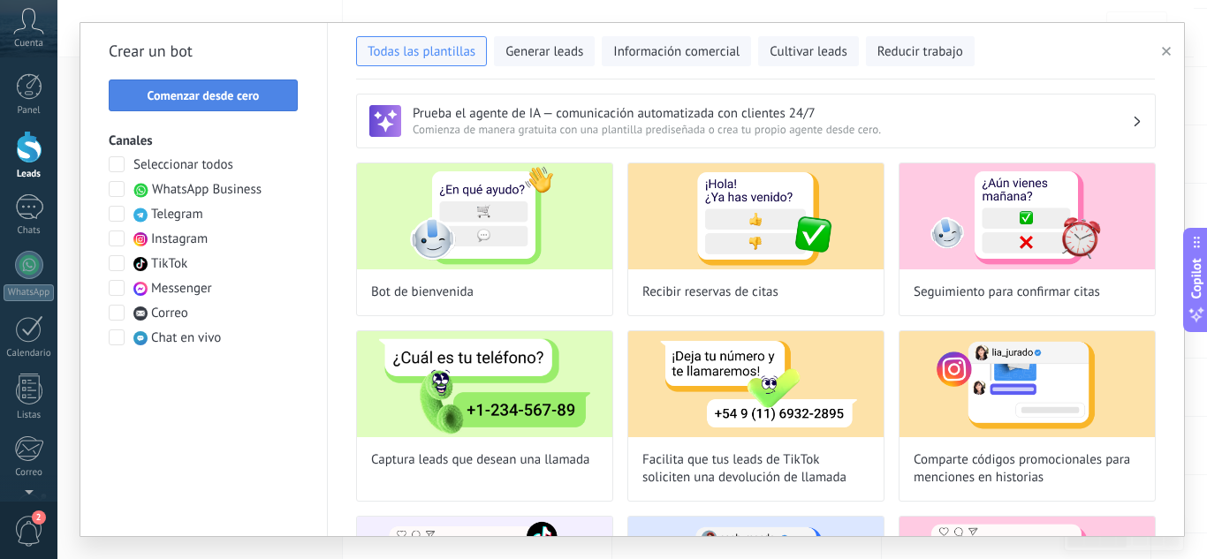
click at [238, 107] on button "Comenzar desde cero" at bounding box center [203, 96] width 189 height 32
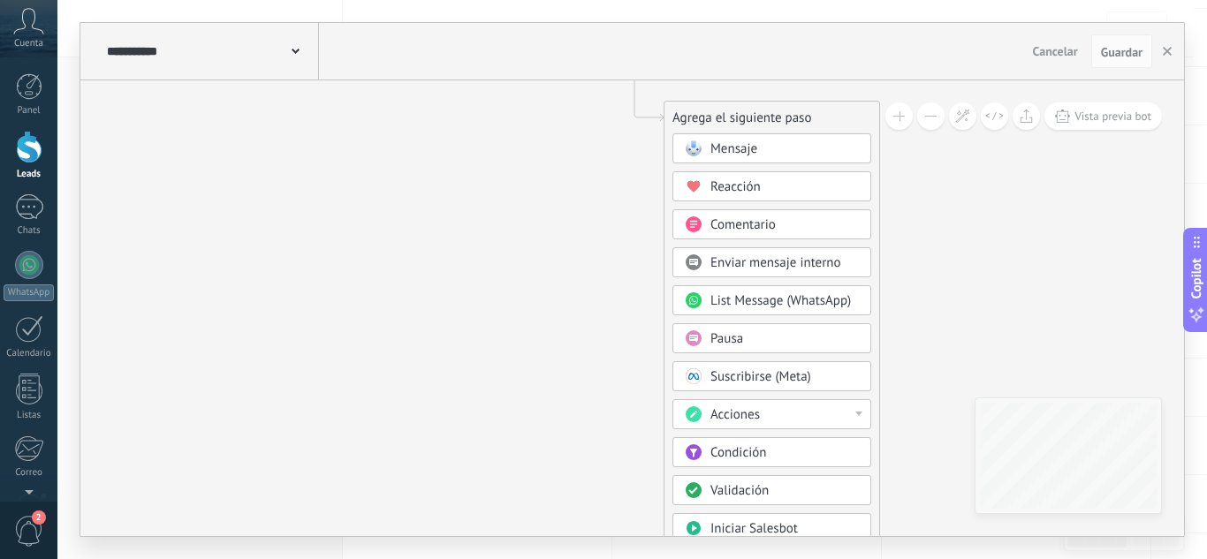
click at [788, 414] on div "Acciones" at bounding box center [785, 416] width 148 height 18
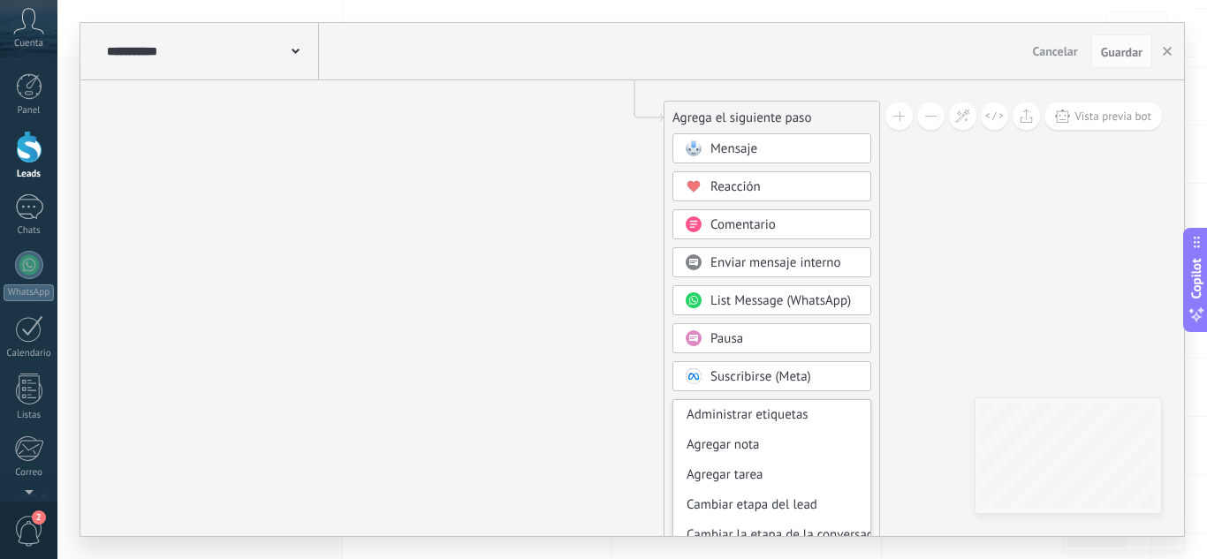
click at [788, 118] on div "Agrega el siguiente paso" at bounding box center [772, 117] width 215 height 29
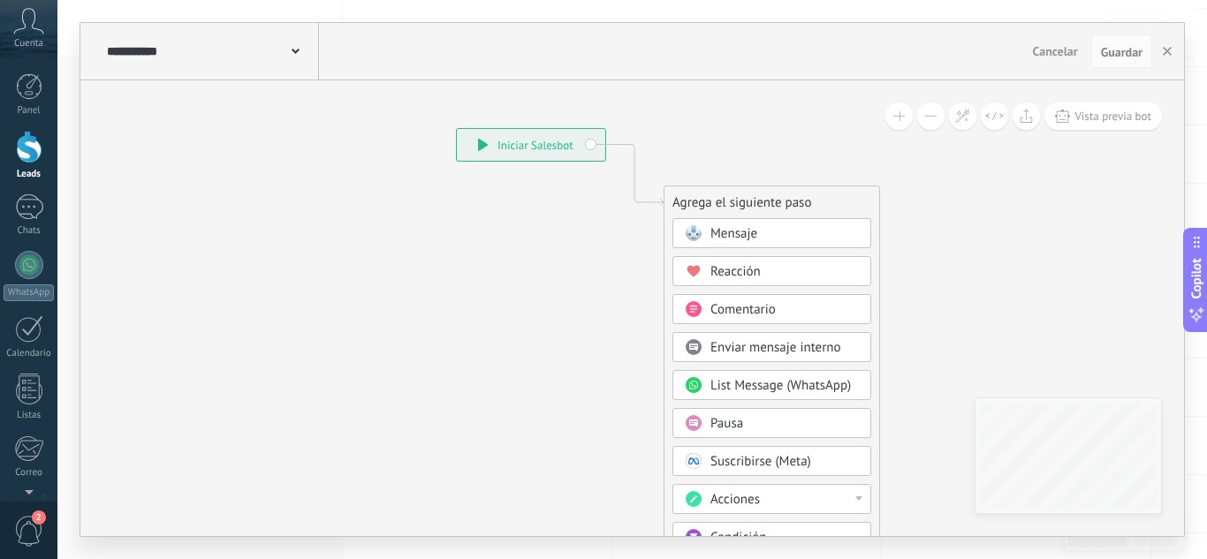
click at [1061, 56] on span "Cancelar" at bounding box center [1055, 51] width 45 height 16
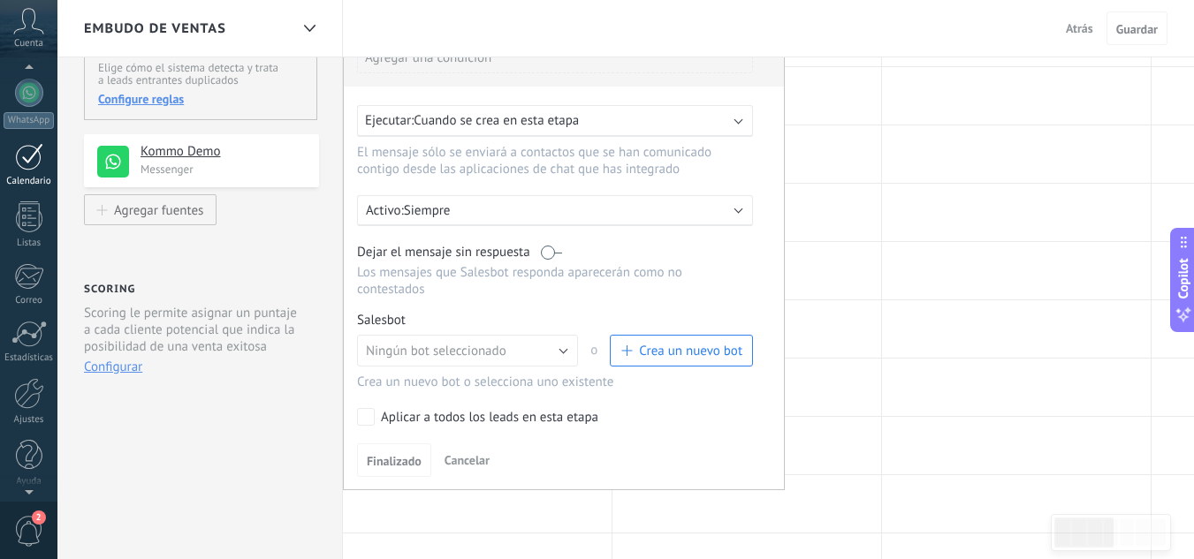
scroll to position [176, 0]
click at [27, 378] on div at bounding box center [29, 390] width 30 height 31
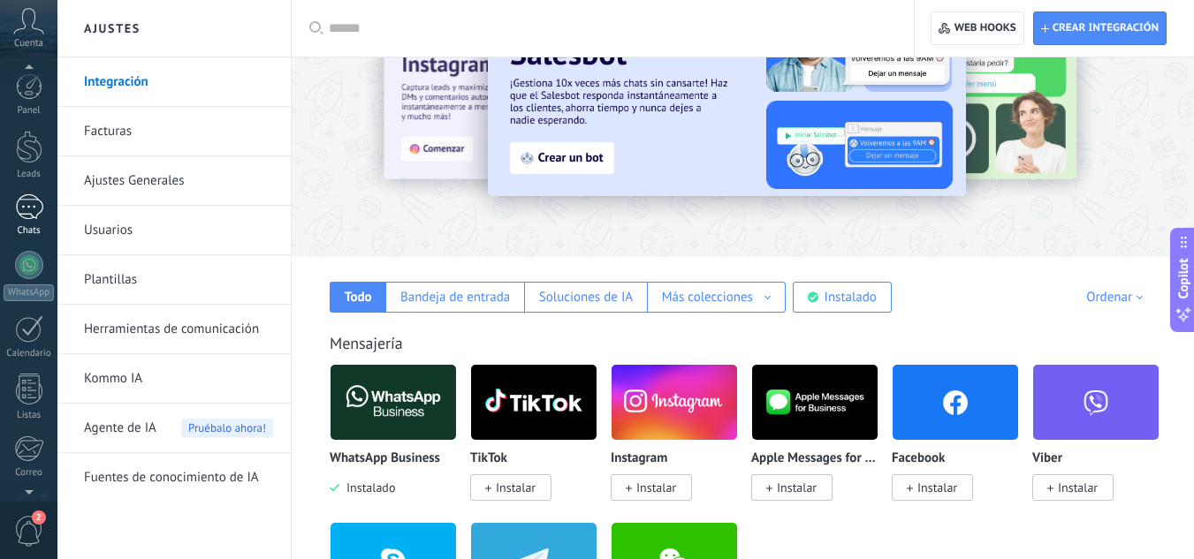
click at [34, 196] on div at bounding box center [29, 207] width 28 height 26
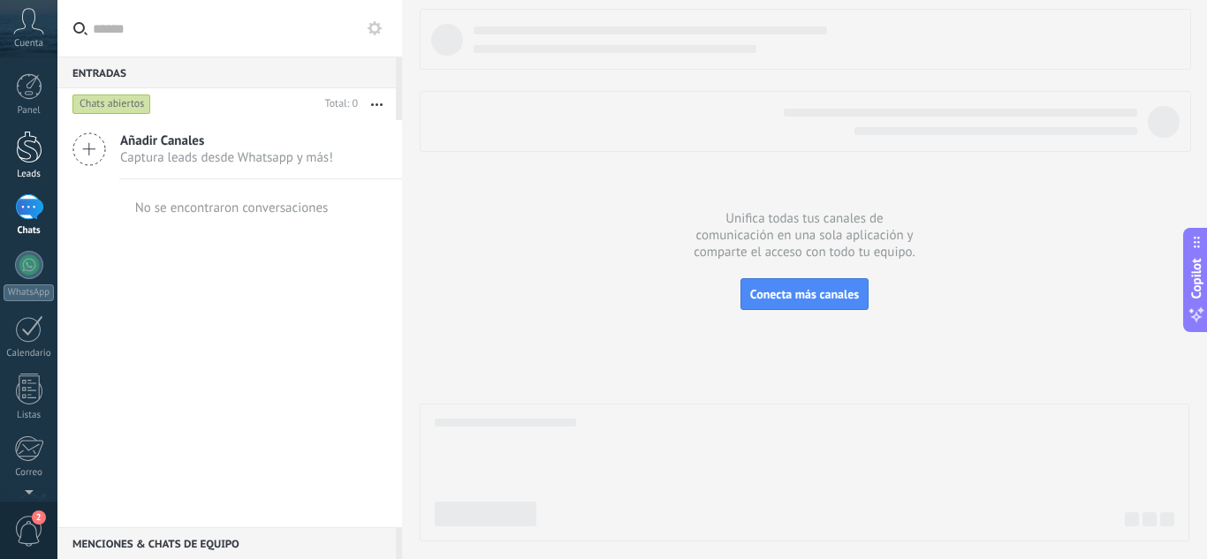
click at [18, 160] on div at bounding box center [29, 147] width 27 height 33
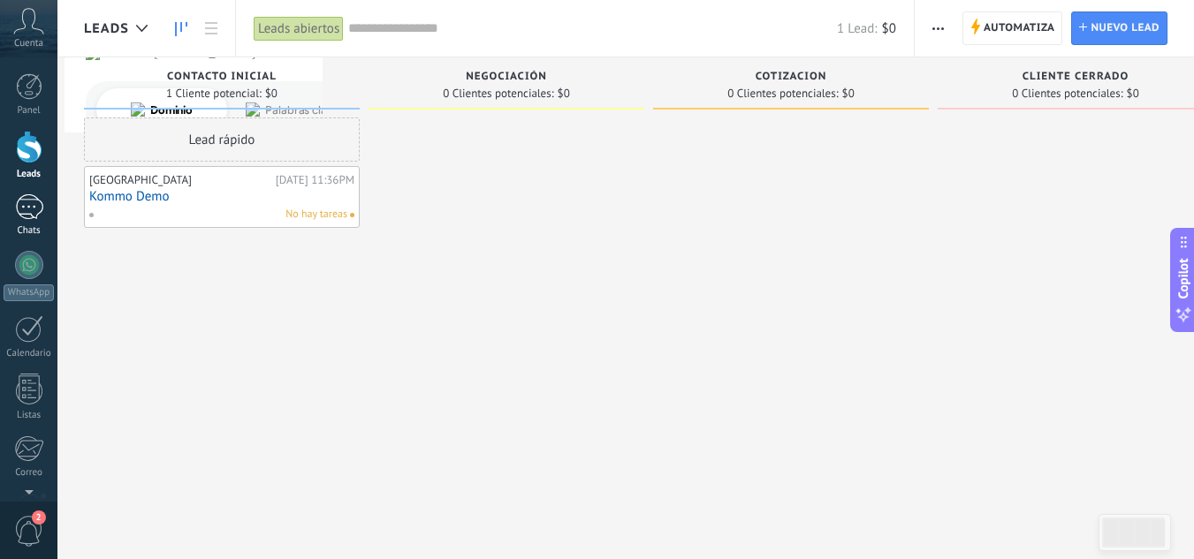
click at [17, 208] on div at bounding box center [29, 207] width 28 height 26
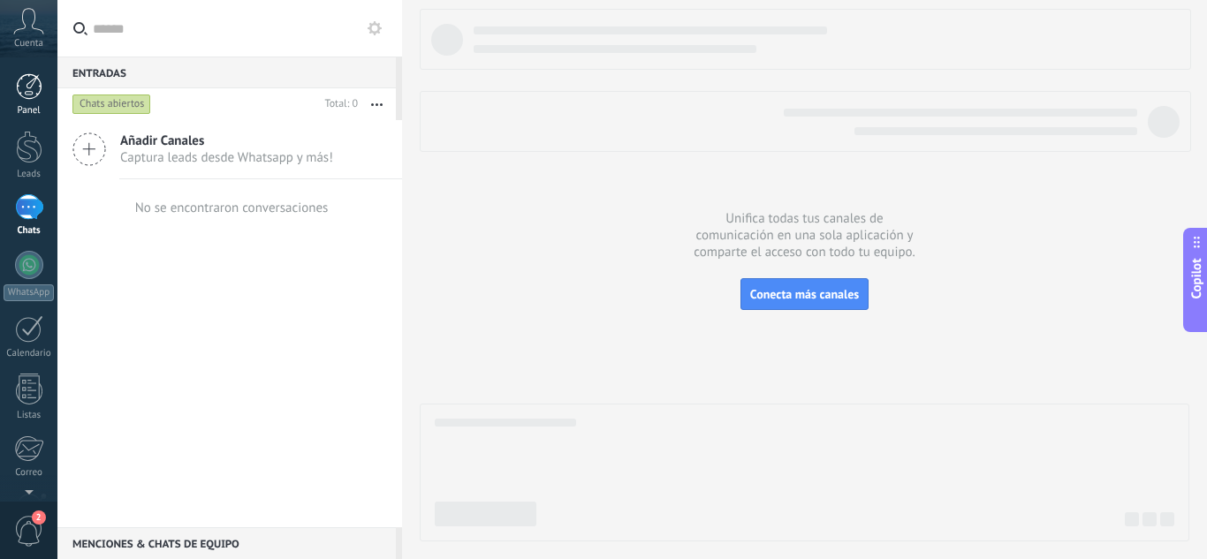
click at [29, 96] on div at bounding box center [29, 86] width 27 height 27
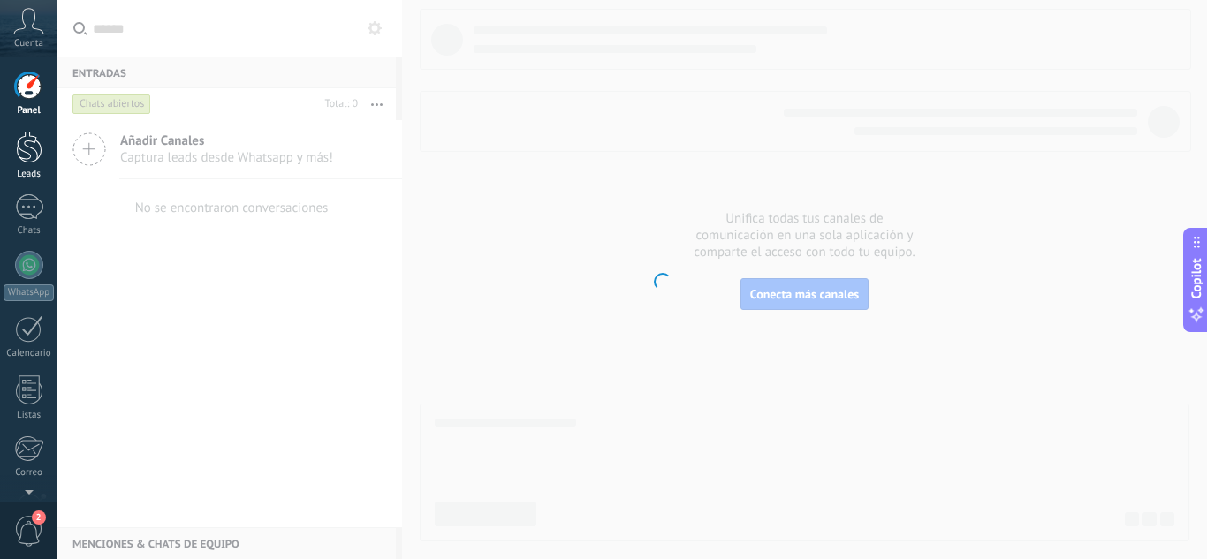
click at [29, 163] on div at bounding box center [29, 147] width 27 height 33
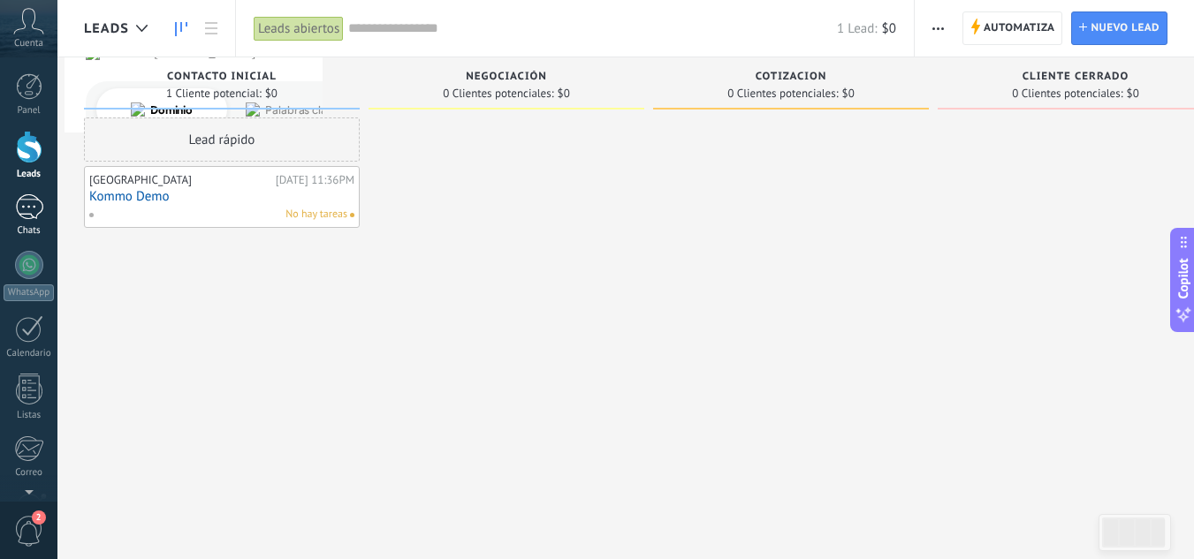
click at [24, 225] on div "Chats" at bounding box center [29, 230] width 51 height 11
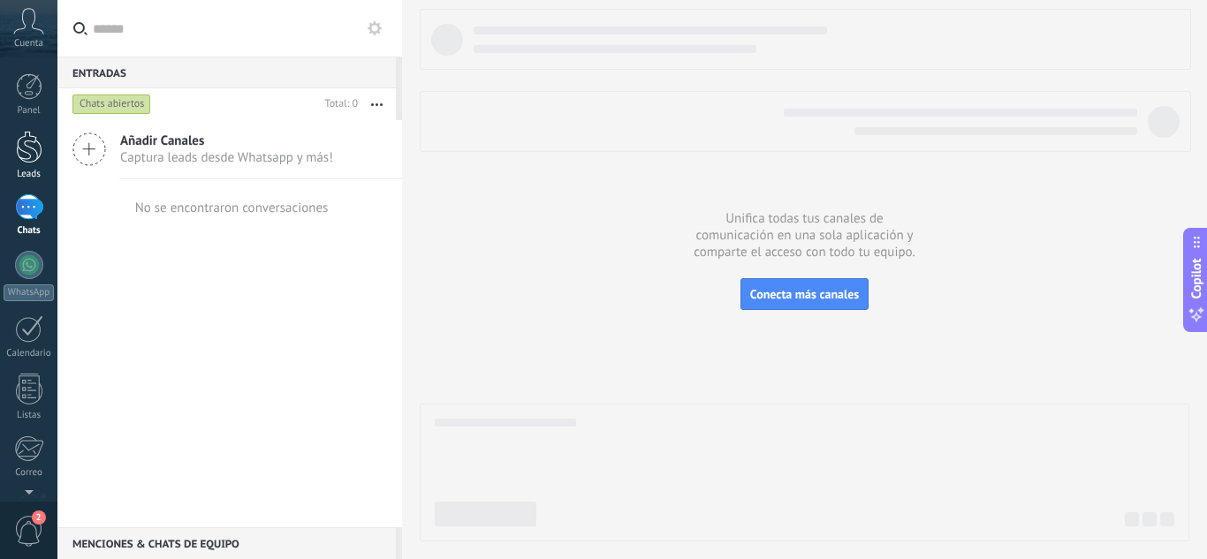
click at [40, 151] on div at bounding box center [29, 147] width 27 height 33
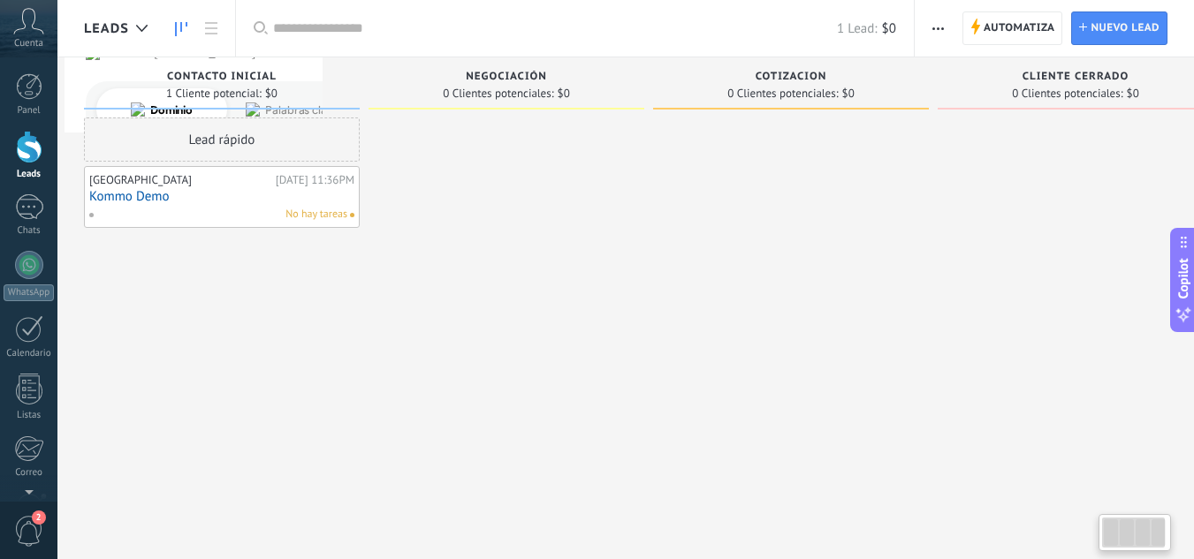
click at [170, 197] on link "Kommo Demo" at bounding box center [221, 196] width 265 height 15
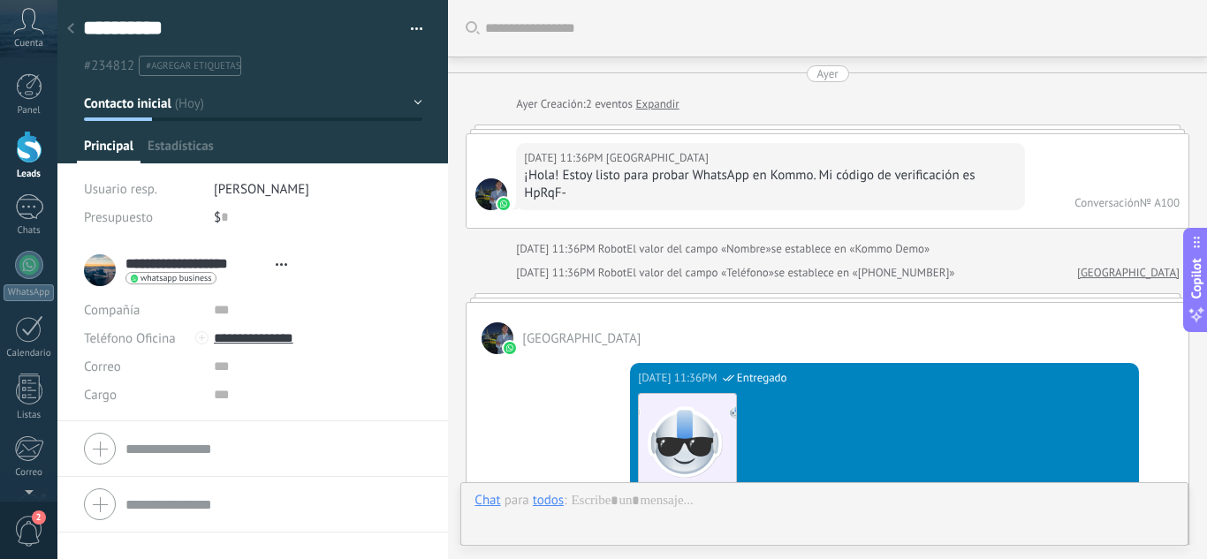
type textarea "**********"
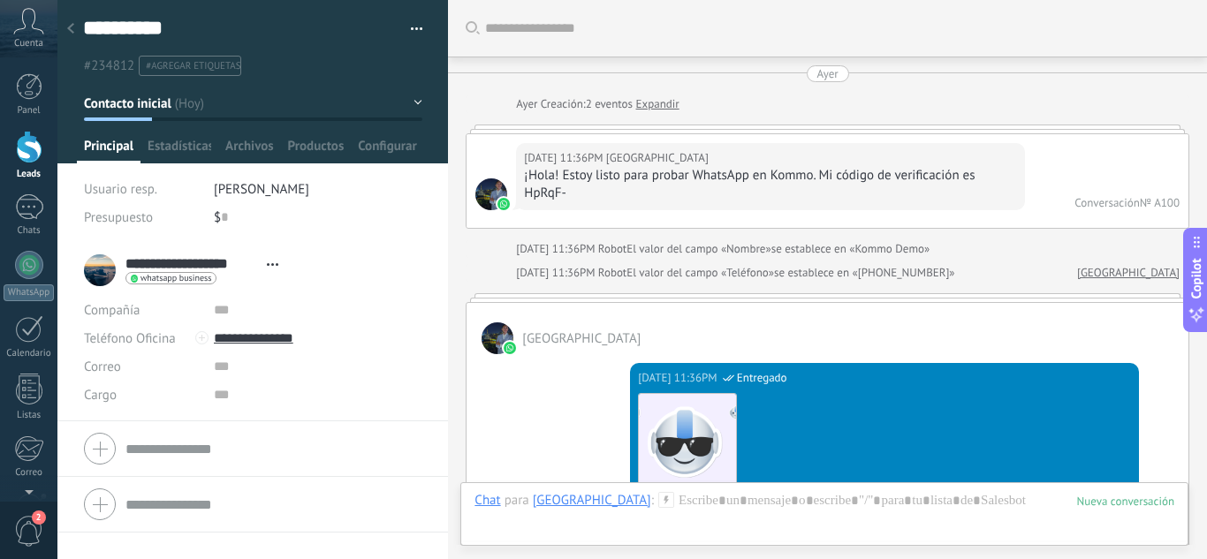
scroll to position [1493, 0]
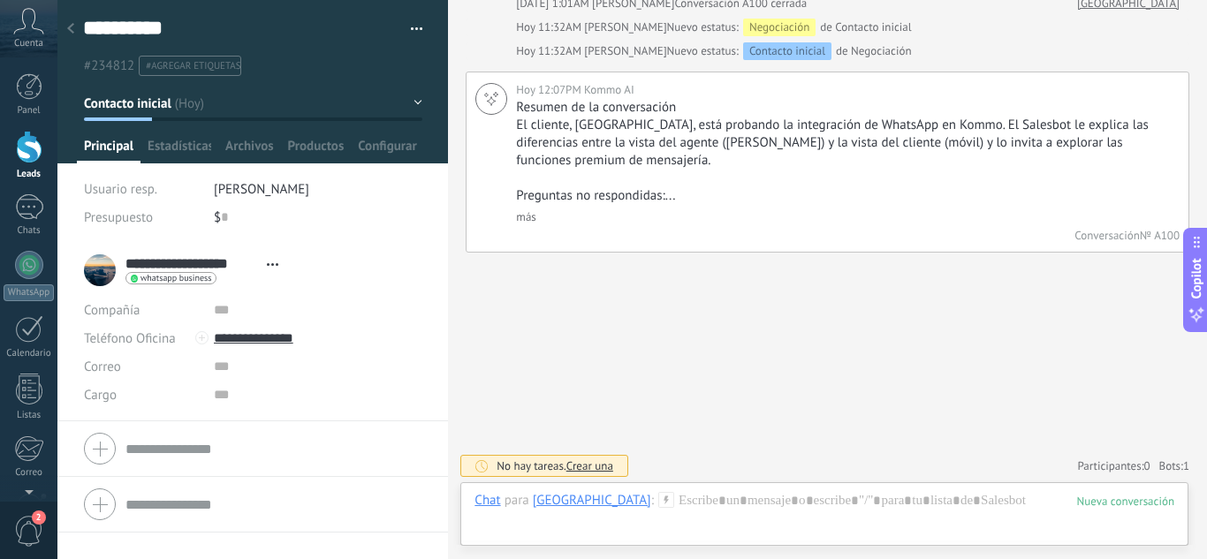
click at [593, 466] on span "Crear una" at bounding box center [590, 466] width 47 height 15
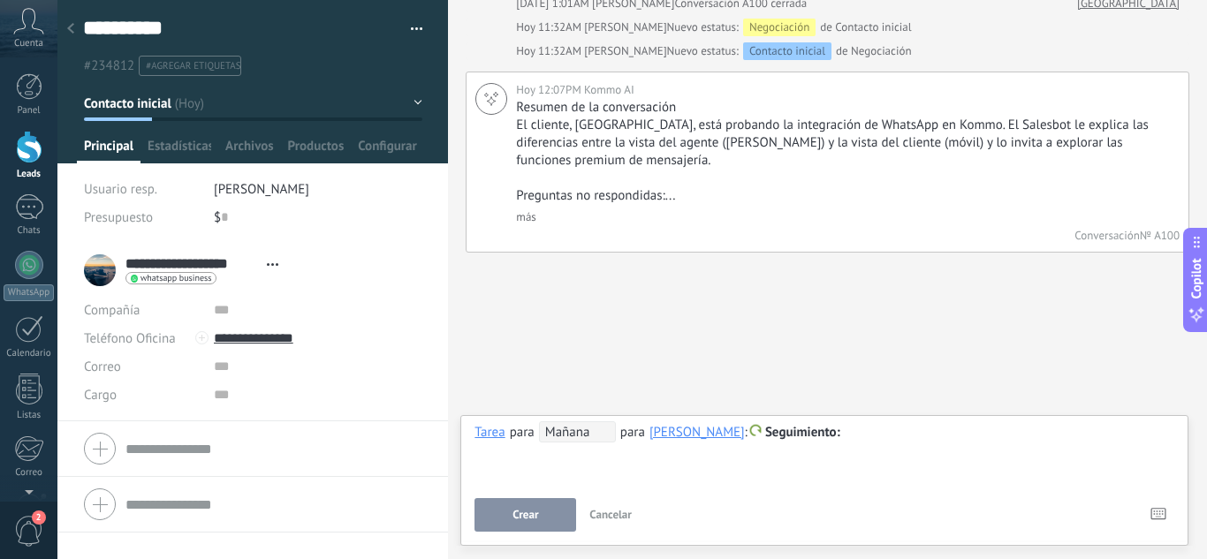
click at [593, 466] on div "**********" at bounding box center [825, 454] width 700 height 64
click at [563, 437] on span "Mañana" at bounding box center [577, 432] width 77 height 21
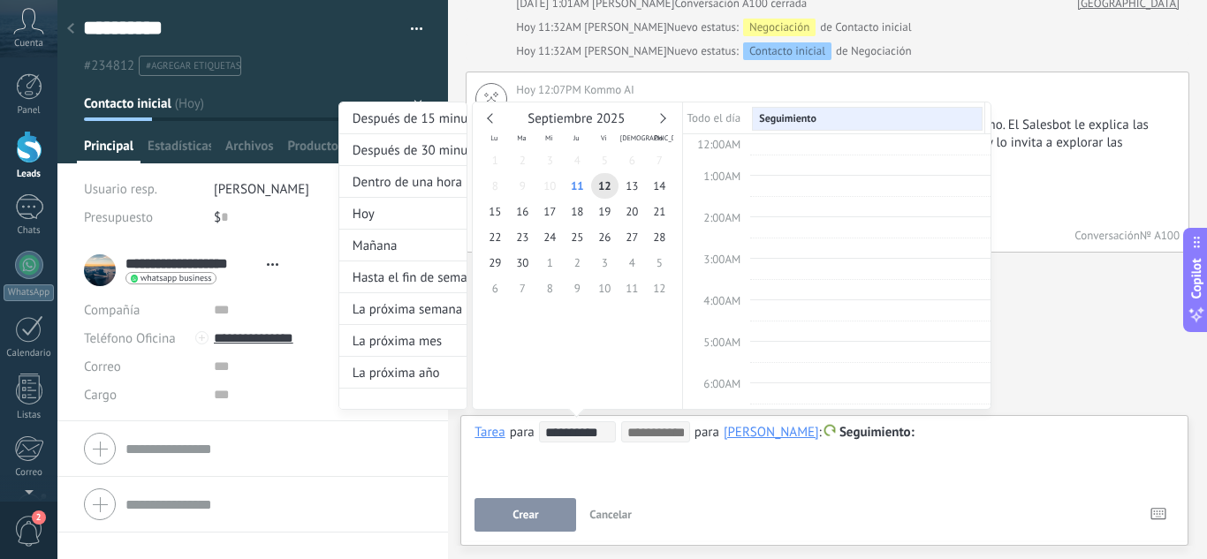
scroll to position [333, 0]
click at [601, 468] on div at bounding box center [603, 279] width 1207 height 559
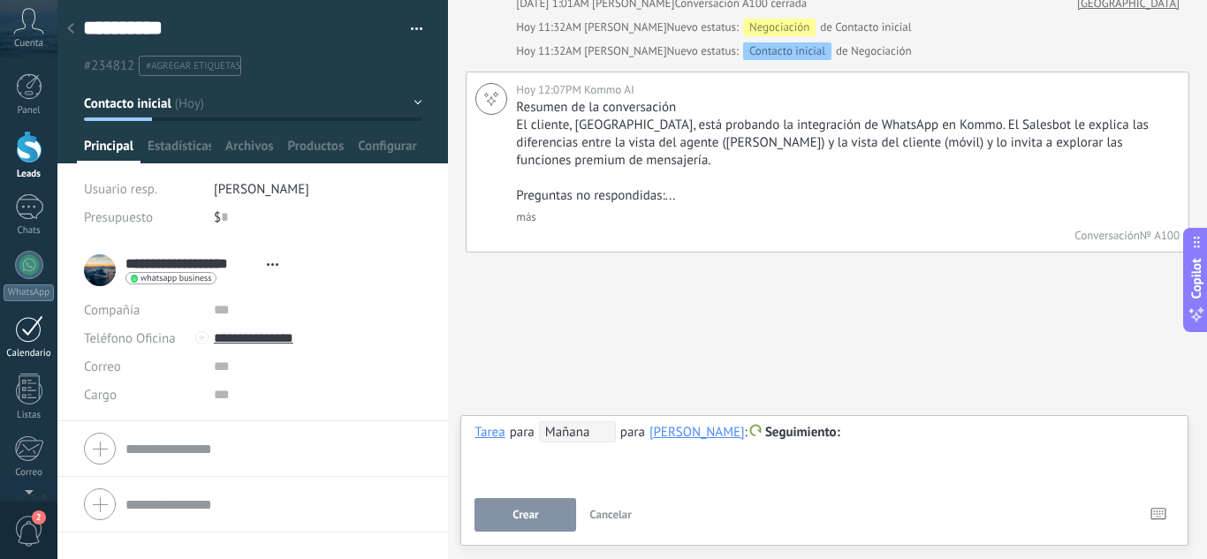
click at [34, 329] on div at bounding box center [29, 329] width 28 height 27
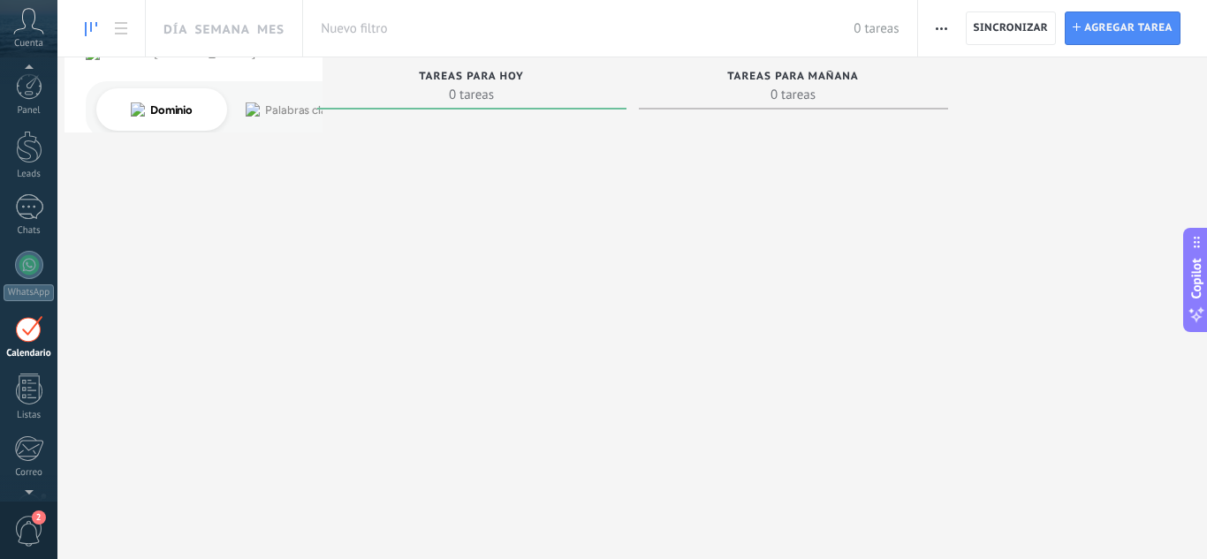
scroll to position [51, 0]
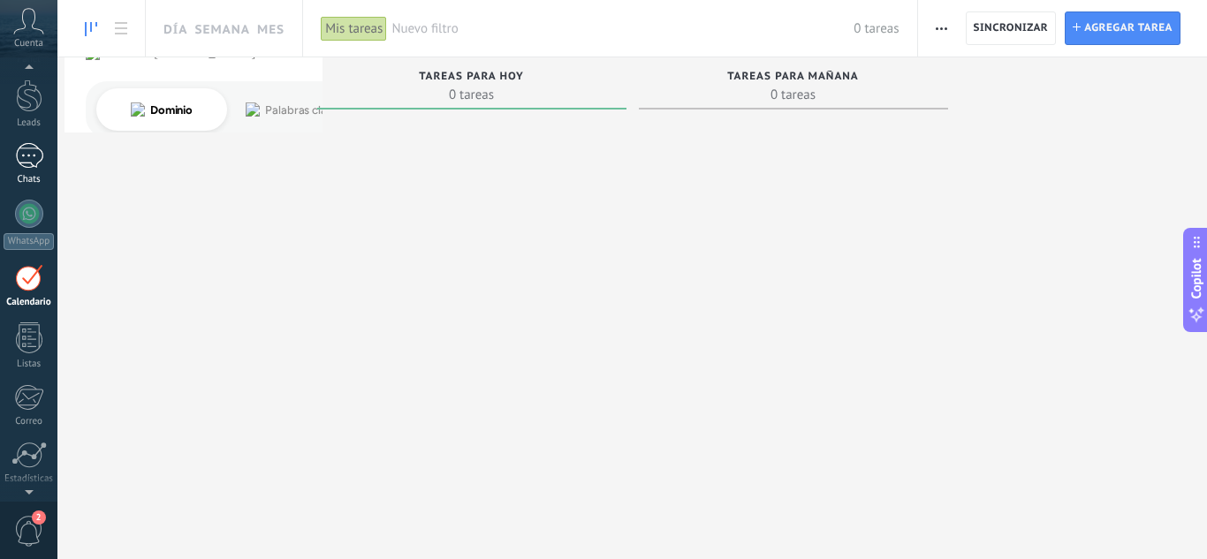
click at [30, 143] on div at bounding box center [29, 156] width 28 height 26
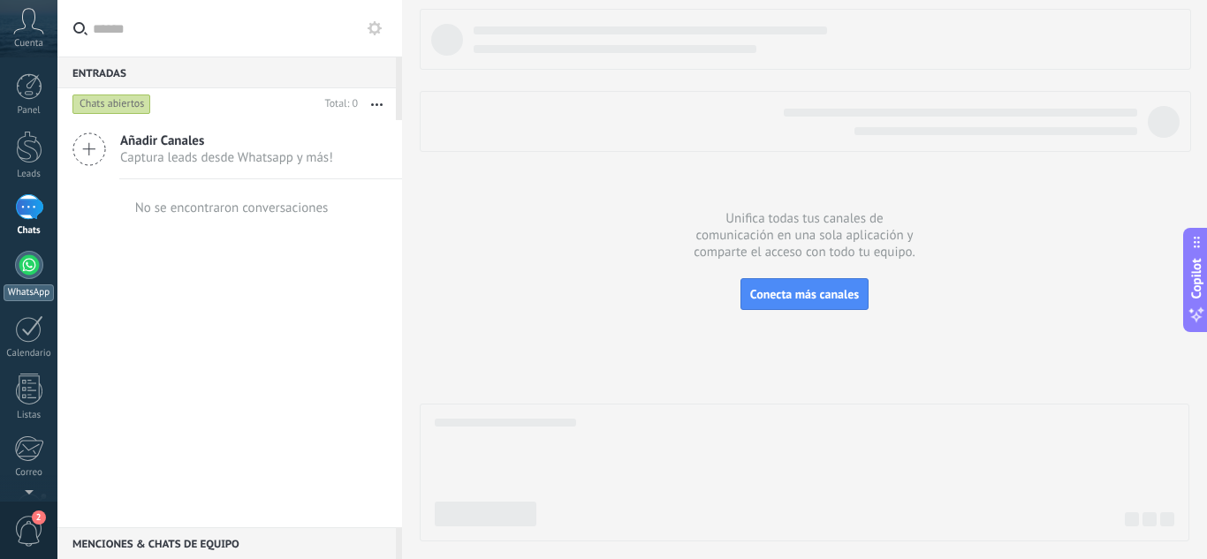
click at [40, 283] on link "WhatsApp" at bounding box center [28, 276] width 57 height 50
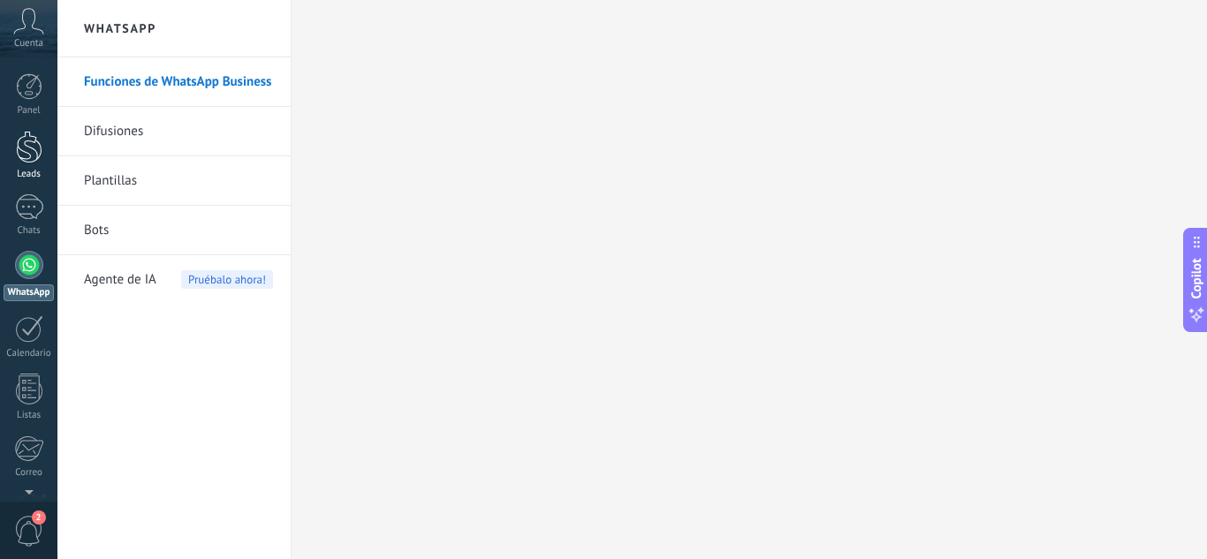
click at [22, 143] on div at bounding box center [29, 147] width 27 height 33
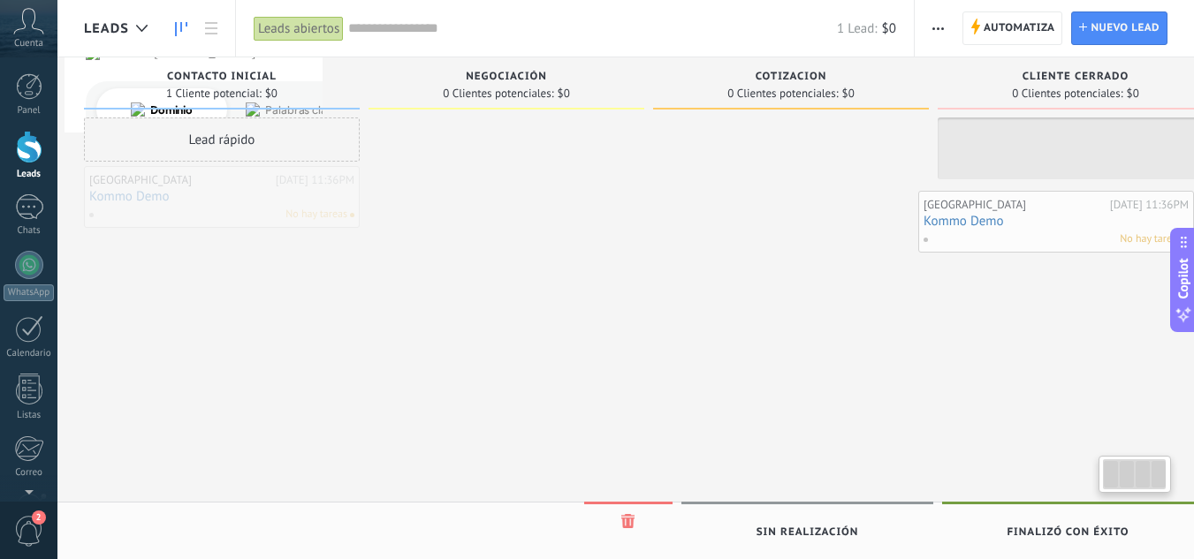
scroll to position [0, 46]
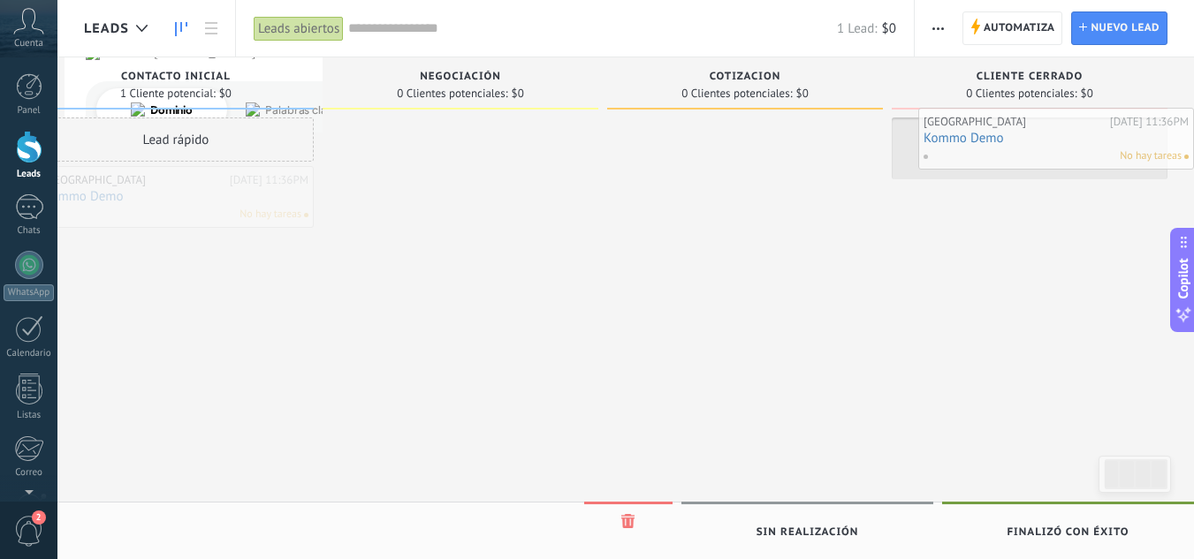
drag, startPoint x: 194, startPoint y: 188, endPoint x: 1034, endPoint y: 130, distance: 842.6
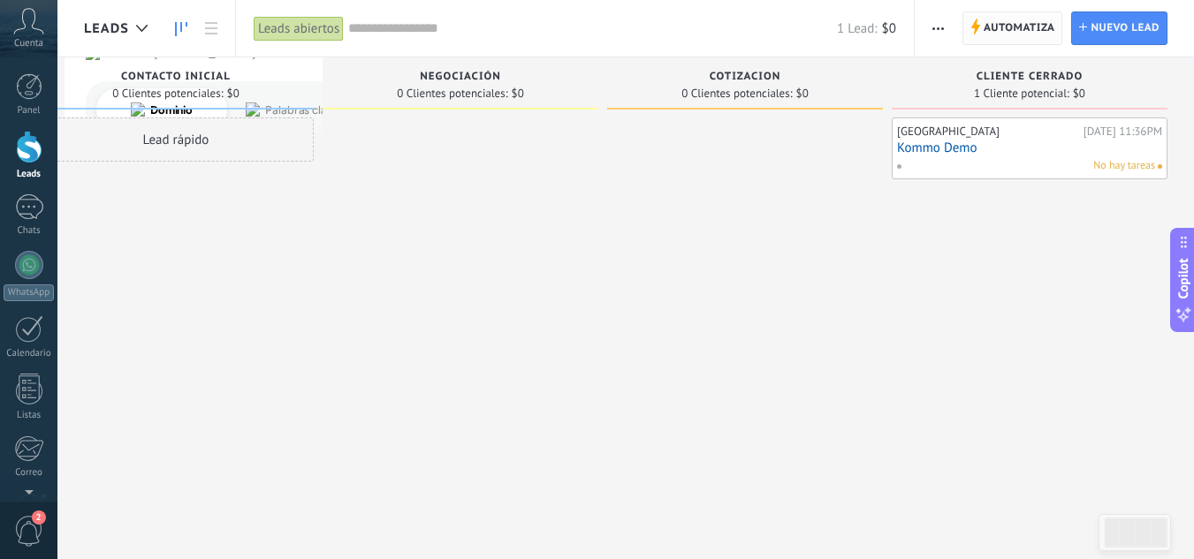
click at [1045, 23] on span "Automatiza" at bounding box center [1020, 28] width 72 height 32
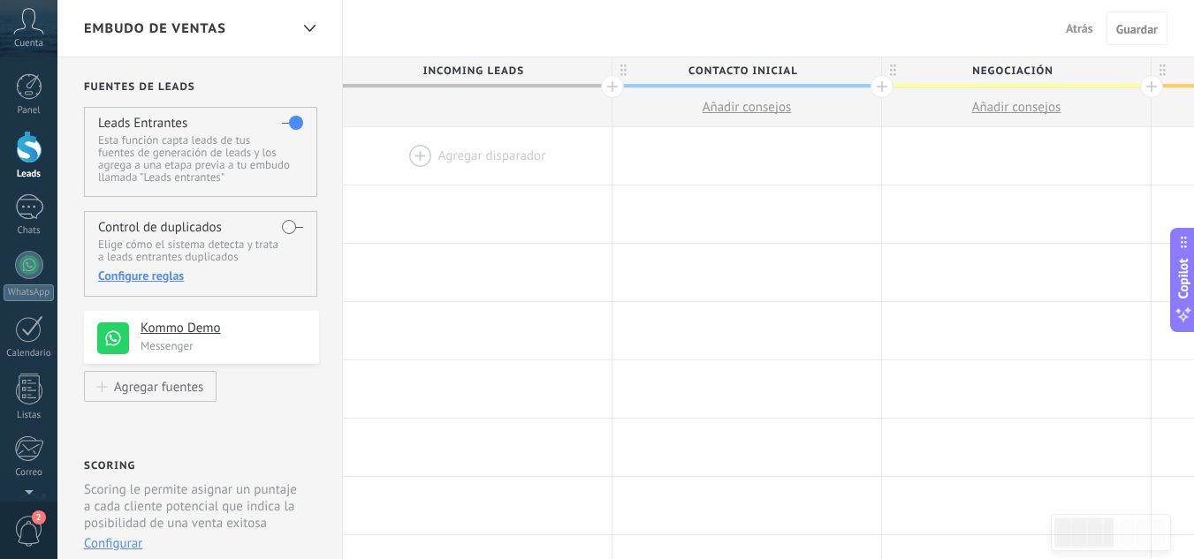
click at [476, 164] on div at bounding box center [477, 155] width 269 height 57
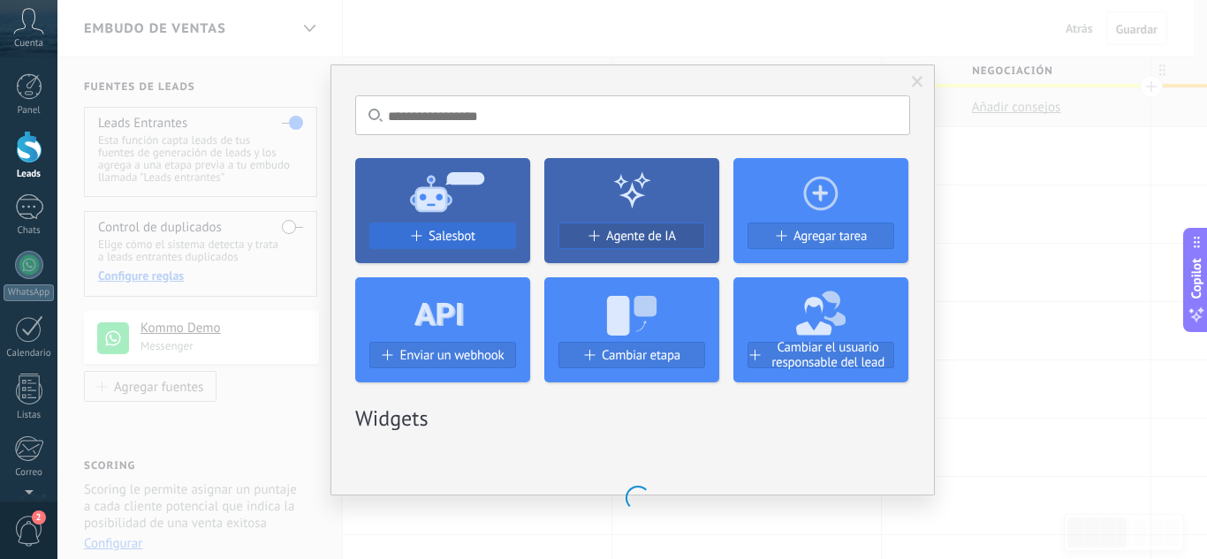
click at [472, 238] on button "Salesbot" at bounding box center [442, 236] width 147 height 27
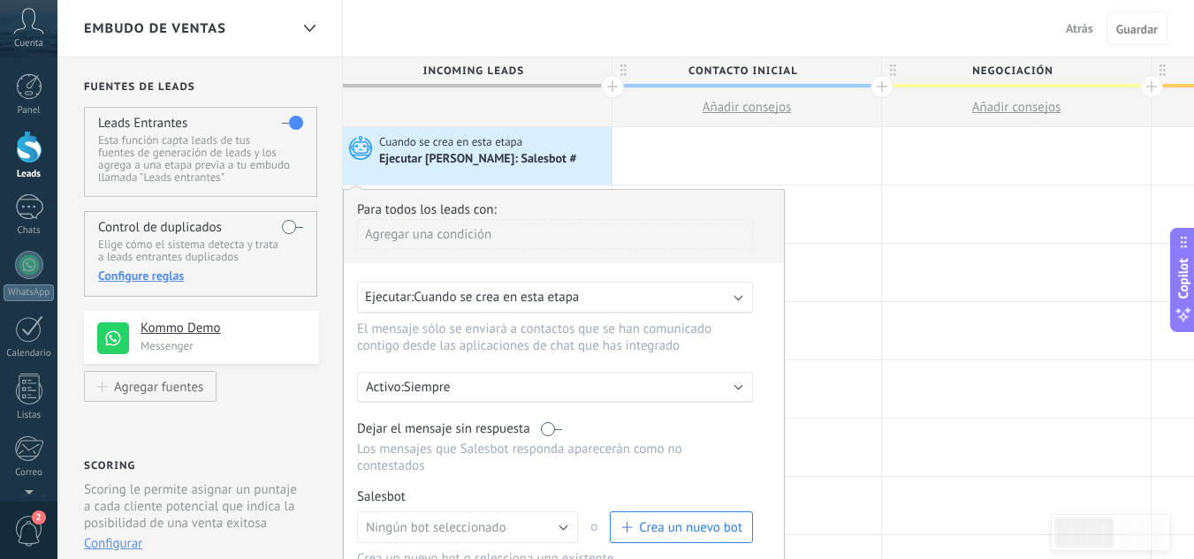
click at [698, 520] on span "Crea un nuevo bot" at bounding box center [690, 528] width 103 height 17
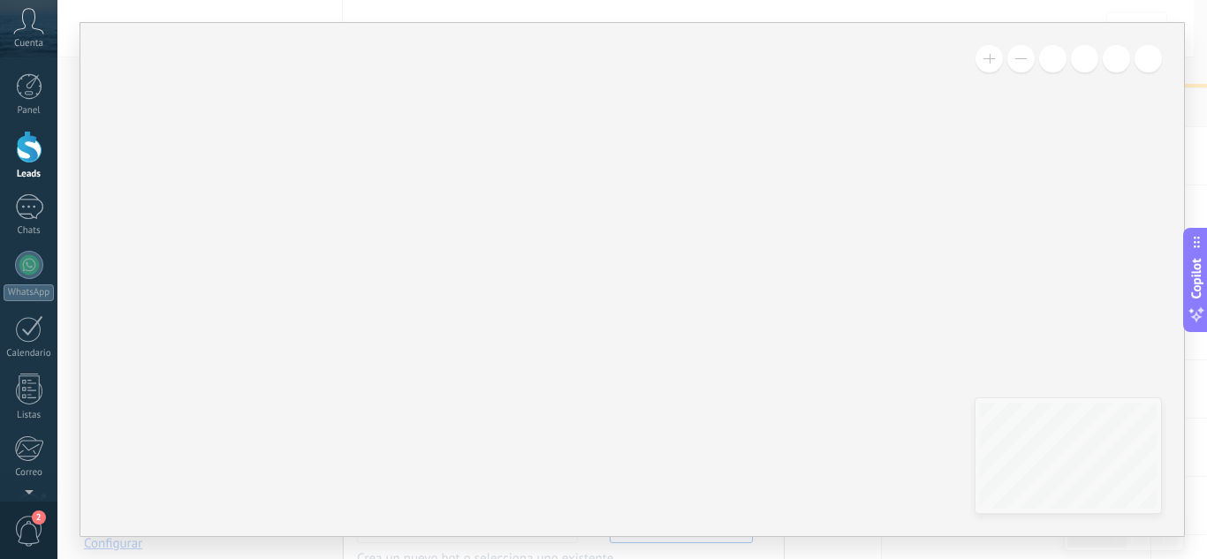
type input "**********"
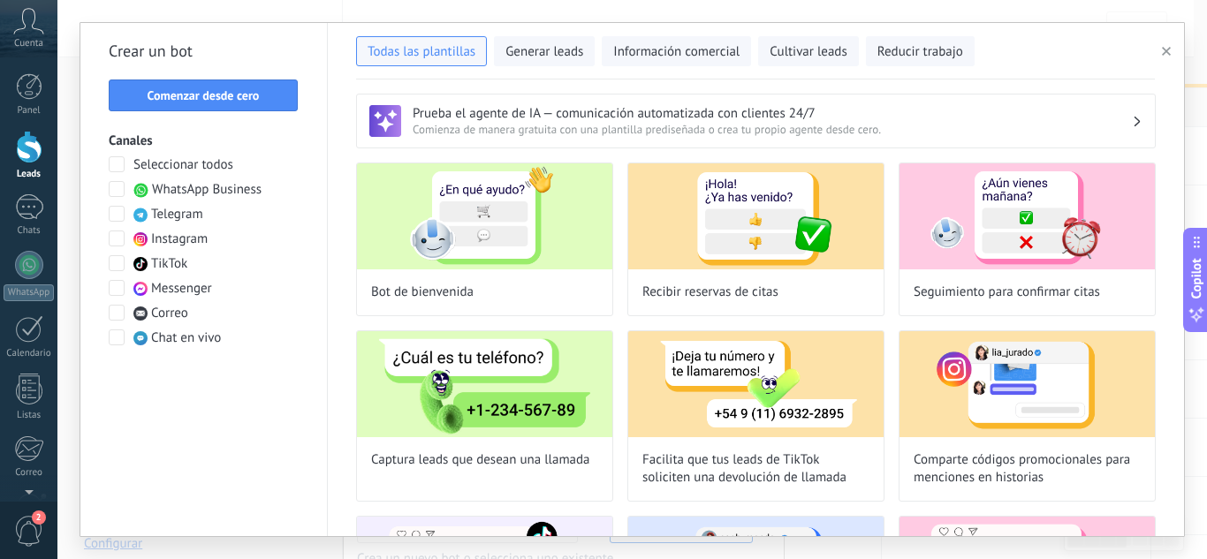
click at [139, 86] on button "Comenzar desde cero" at bounding box center [203, 96] width 189 height 32
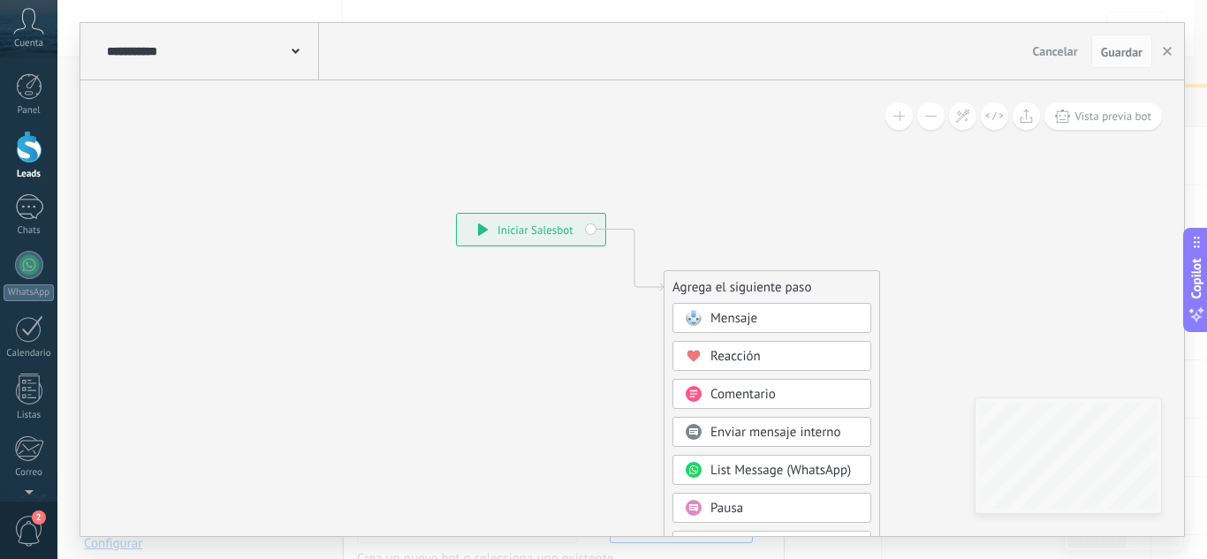
click at [722, 320] on span "Mensaje" at bounding box center [734, 318] width 47 height 17
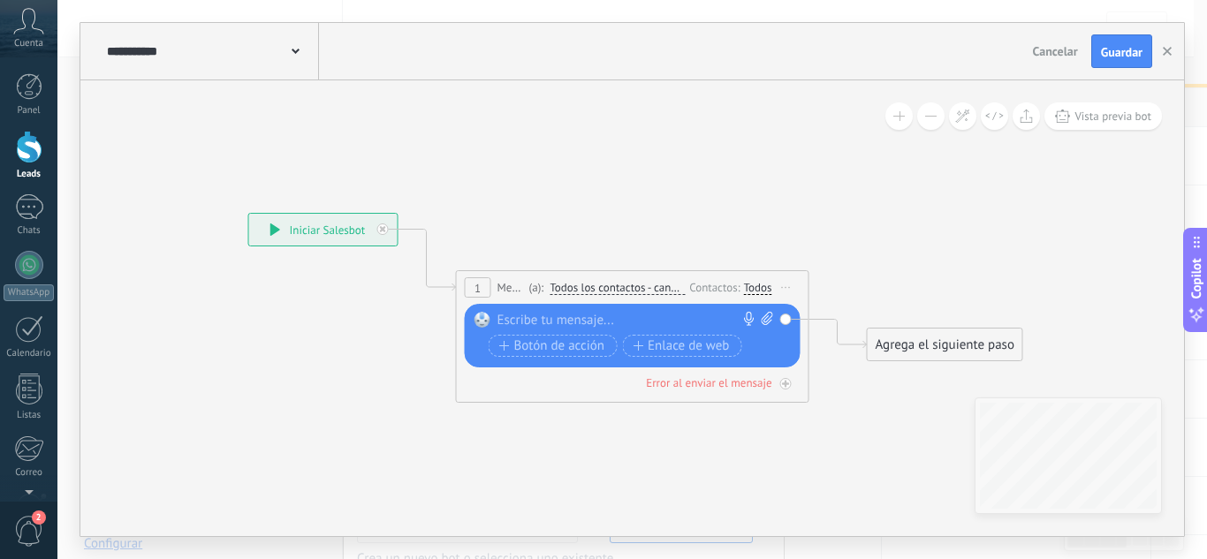
click at [576, 318] on div at bounding box center [629, 321] width 263 height 18
click at [41, 87] on div at bounding box center [29, 86] width 27 height 27
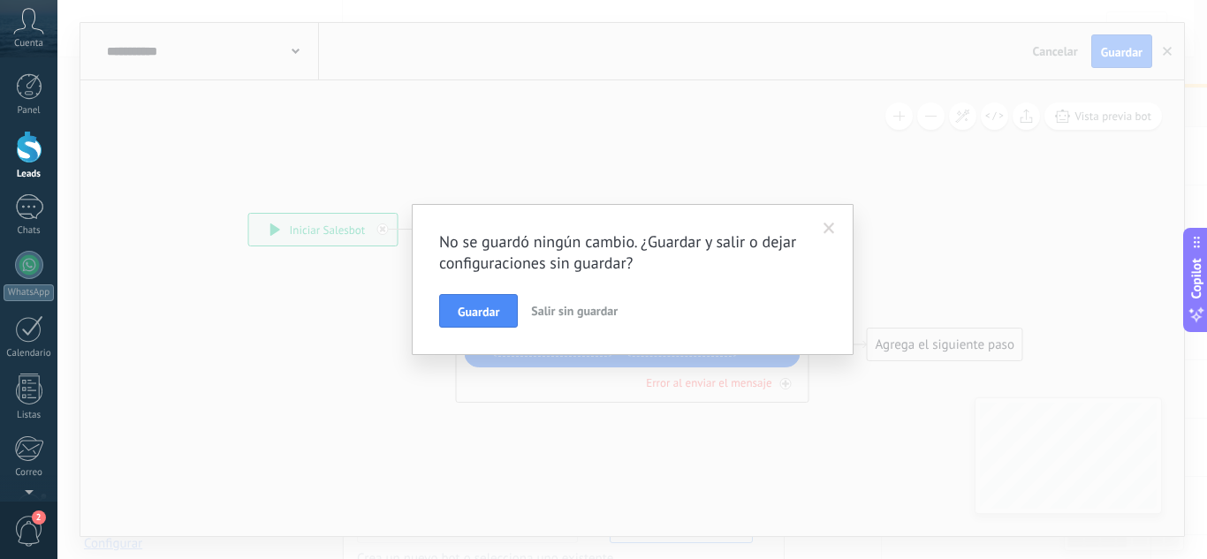
click at [594, 313] on span "Salir sin guardar" at bounding box center [574, 311] width 87 height 16
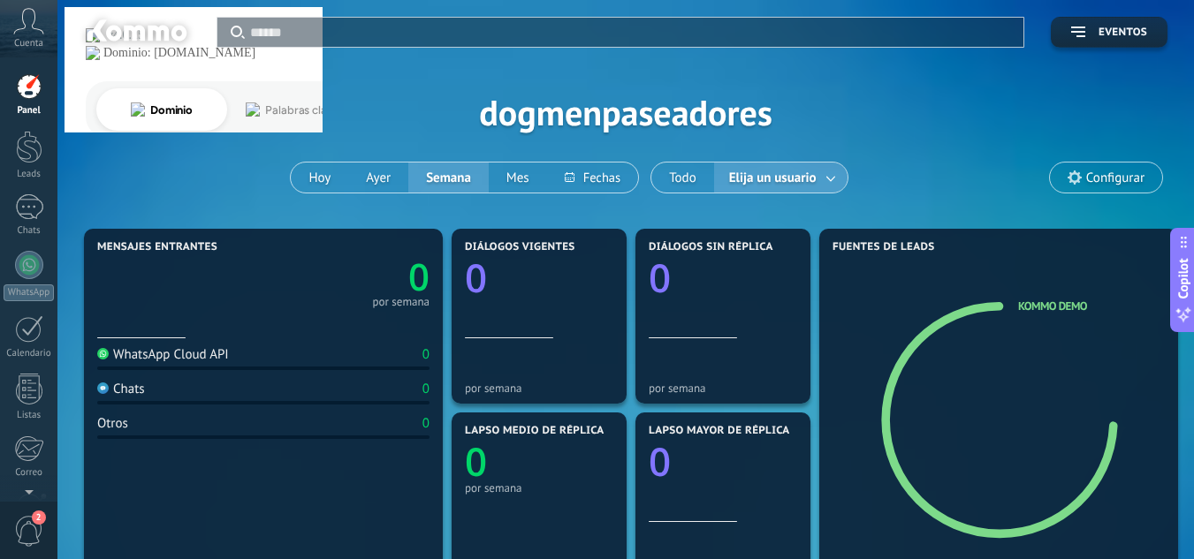
click at [34, 26] on icon at bounding box center [28, 21] width 31 height 27
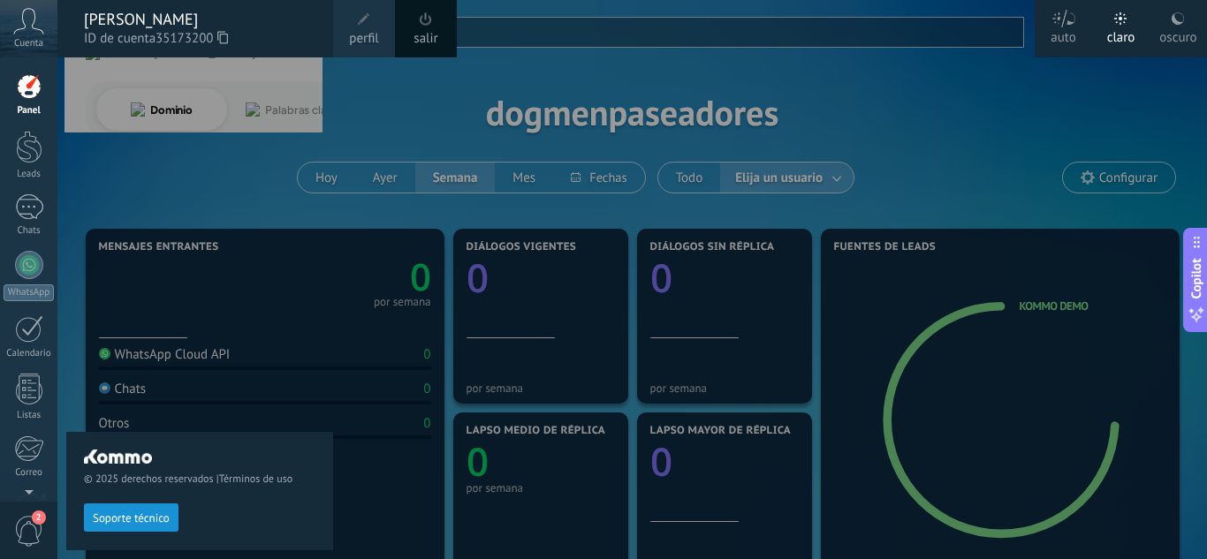
click at [691, 114] on div at bounding box center [660, 279] width 1207 height 559
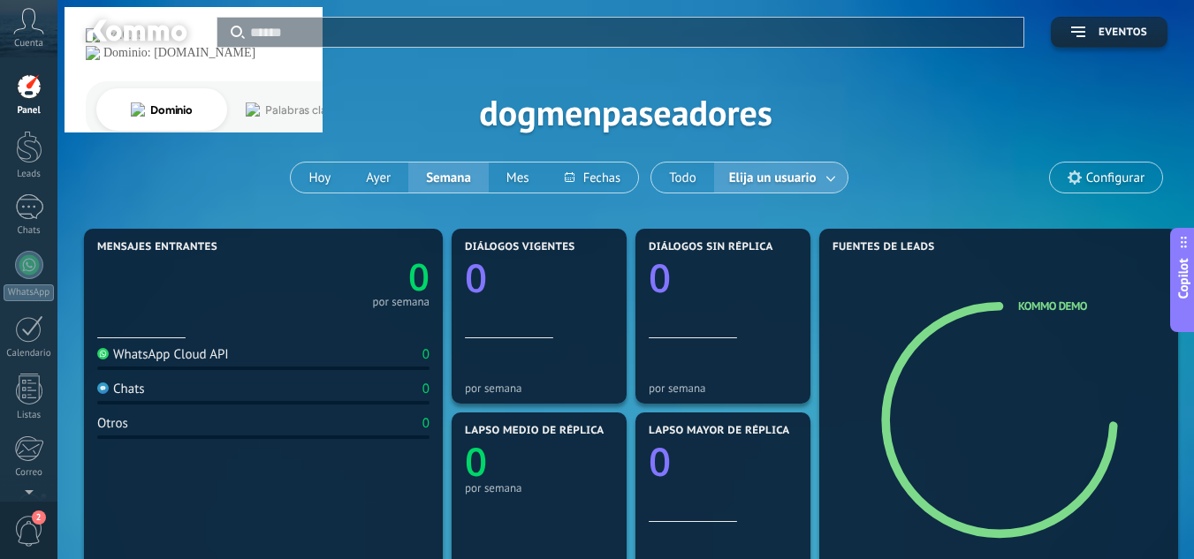
drag, startPoint x: 778, startPoint y: 177, endPoint x: 772, endPoint y: 46, distance: 131.0
click at [788, 169] on span "Elija un usuario" at bounding box center [773, 178] width 95 height 24
click at [771, 186] on span "Elija un usuario" at bounding box center [773, 178] width 95 height 24
click at [775, 172] on span "Elija un usuario" at bounding box center [773, 178] width 95 height 24
click at [833, 179] on link at bounding box center [832, 178] width 32 height 29
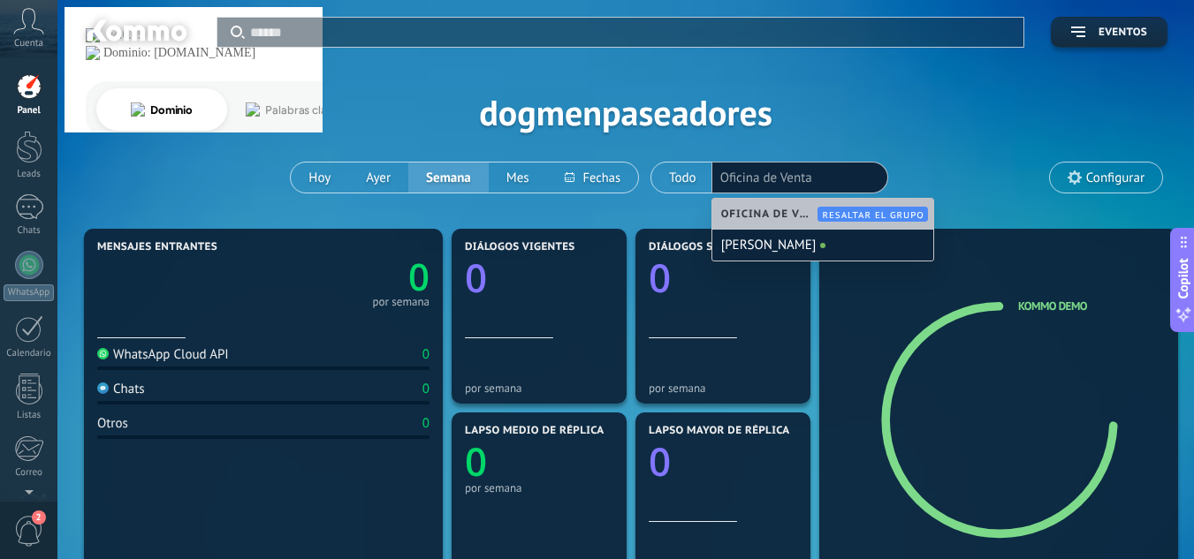
click at [374, 107] on div "Aplicar Eventos dogmenpaseadores Hoy Ayer Semana Mes Todo Elija un usuario Ofic…" at bounding box center [626, 112] width 1084 height 224
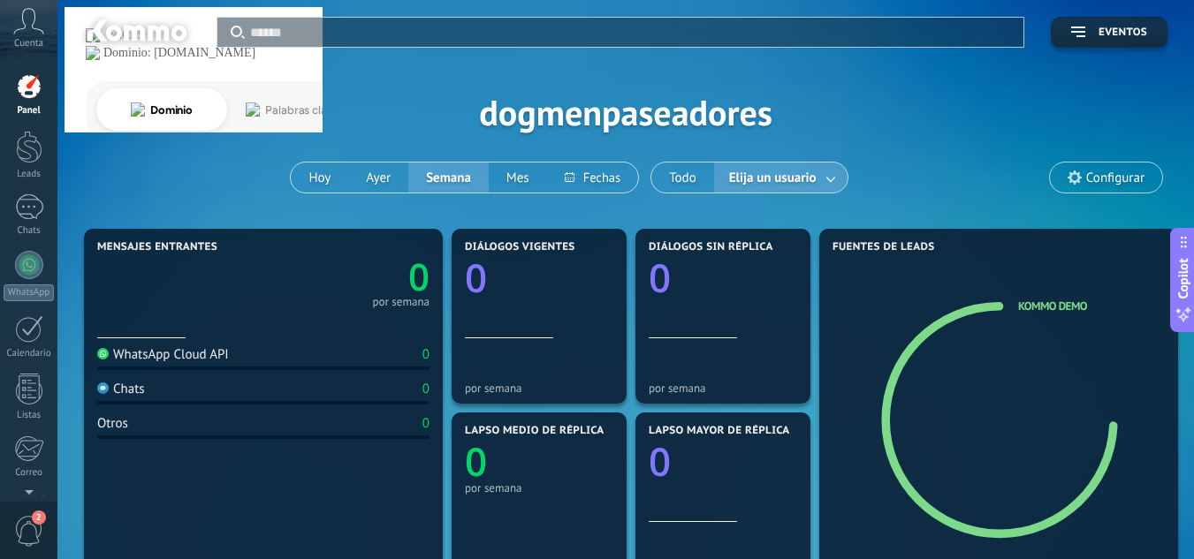
click at [833, 179] on link at bounding box center [832, 178] width 32 height 29
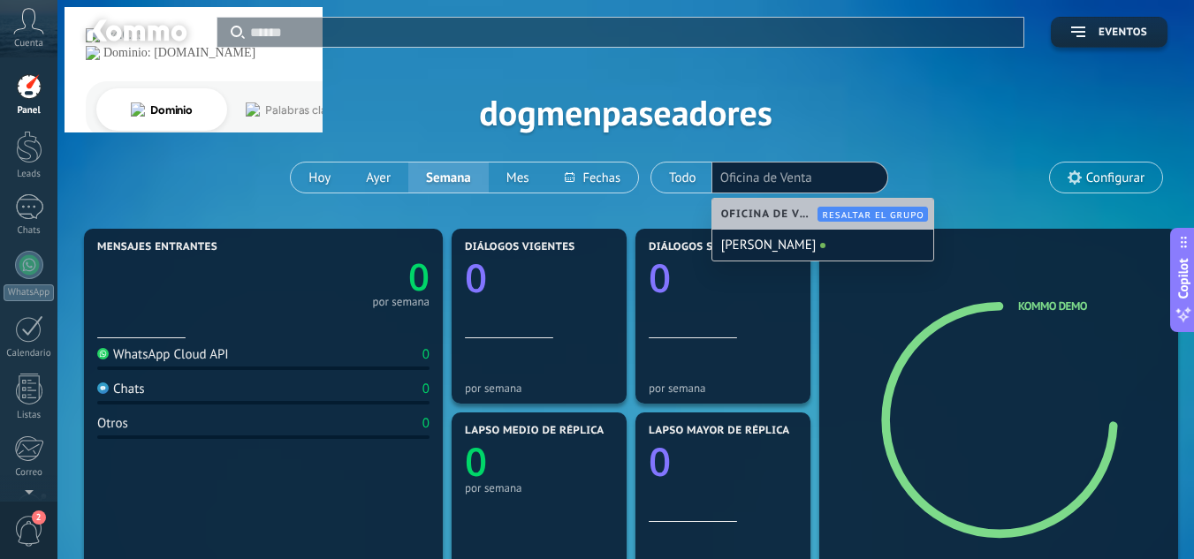
click at [822, 113] on div "Aplicar Eventos dogmenpaseadores Hoy Ayer Semana Mes Todo Elija un usuario Ofic…" at bounding box center [626, 112] width 1084 height 224
